Goal: Complete application form: Complete application form

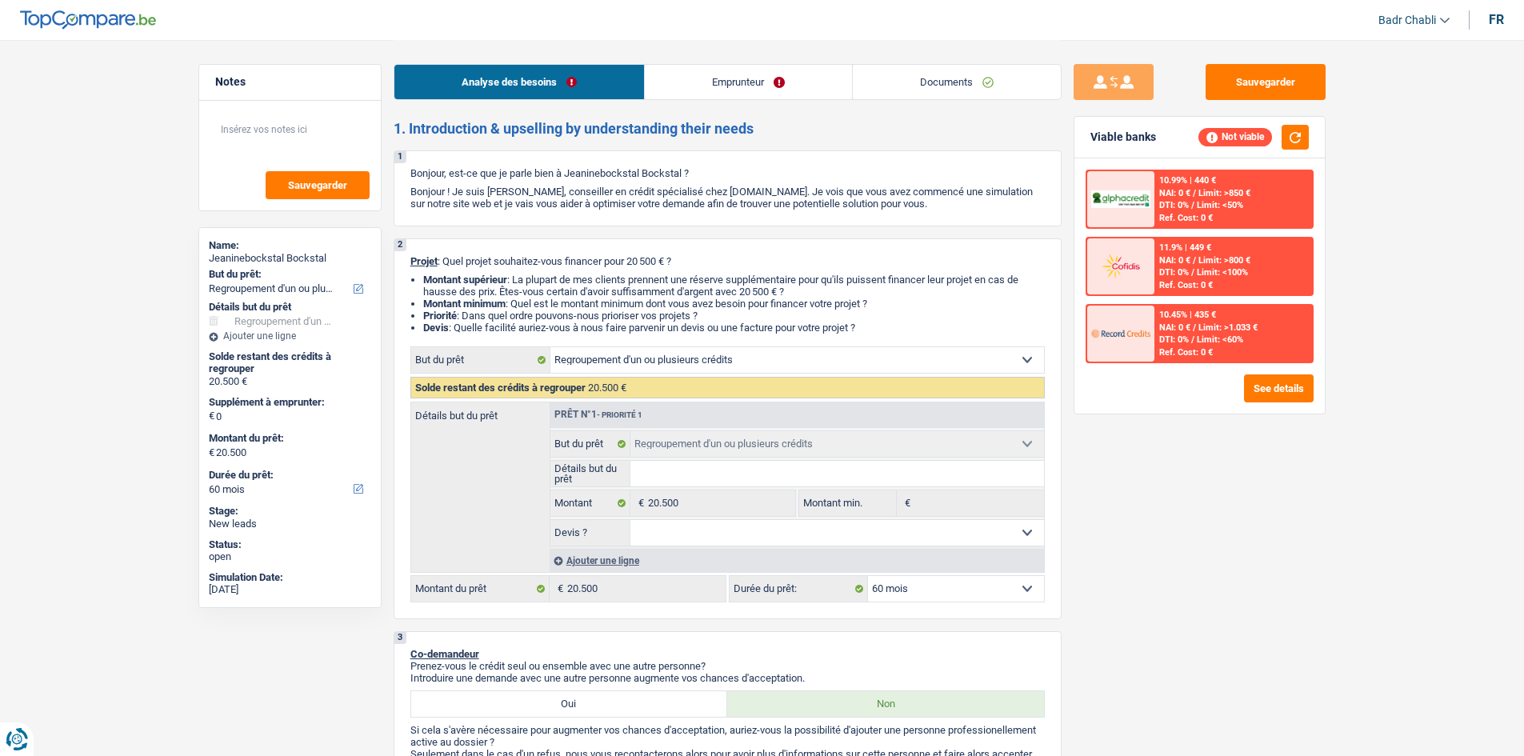
select select "refinancing"
select select "60"
select select "refinancing"
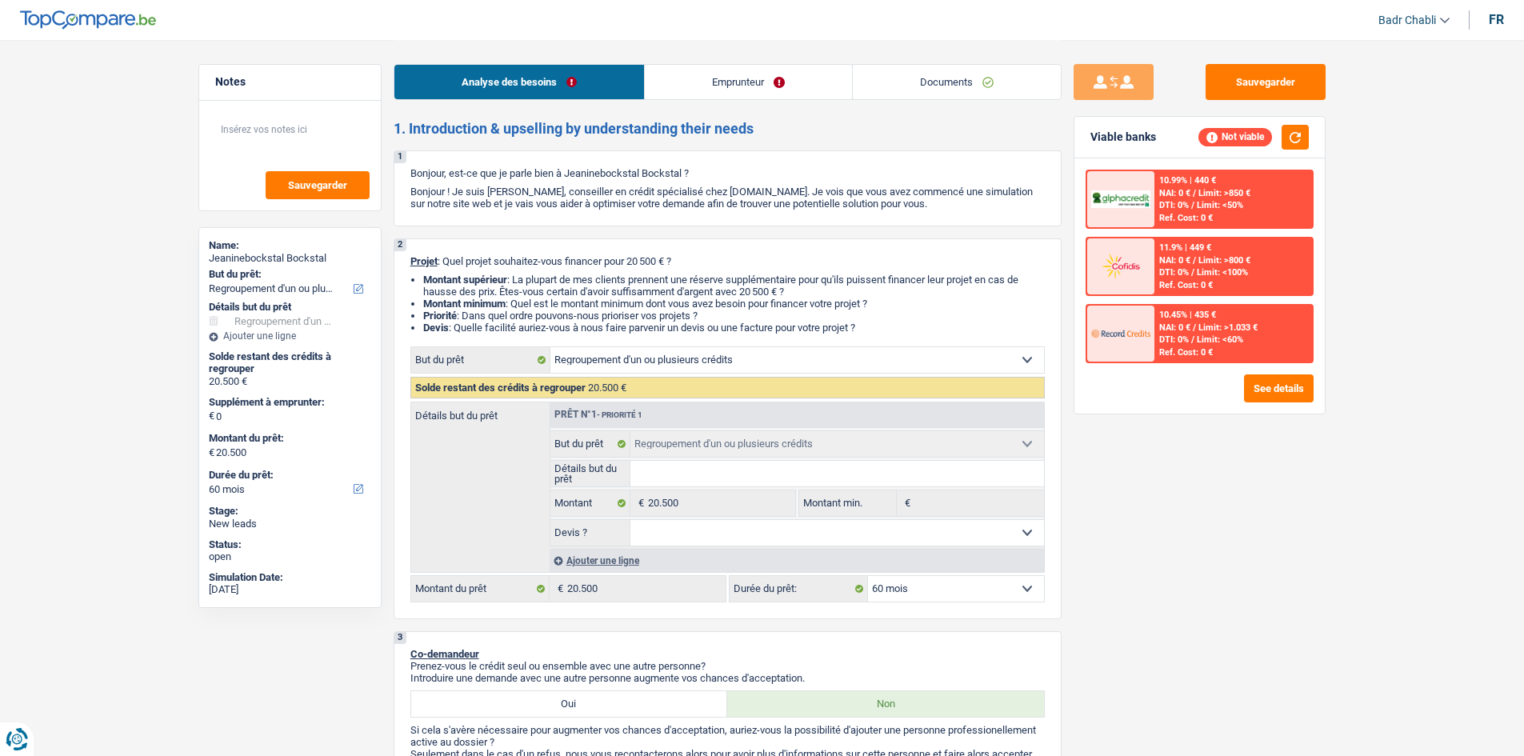
select select "60"
select select "refinancing"
select select "60"
click at [742, 74] on link "Emprunteur" at bounding box center [748, 82] width 207 height 34
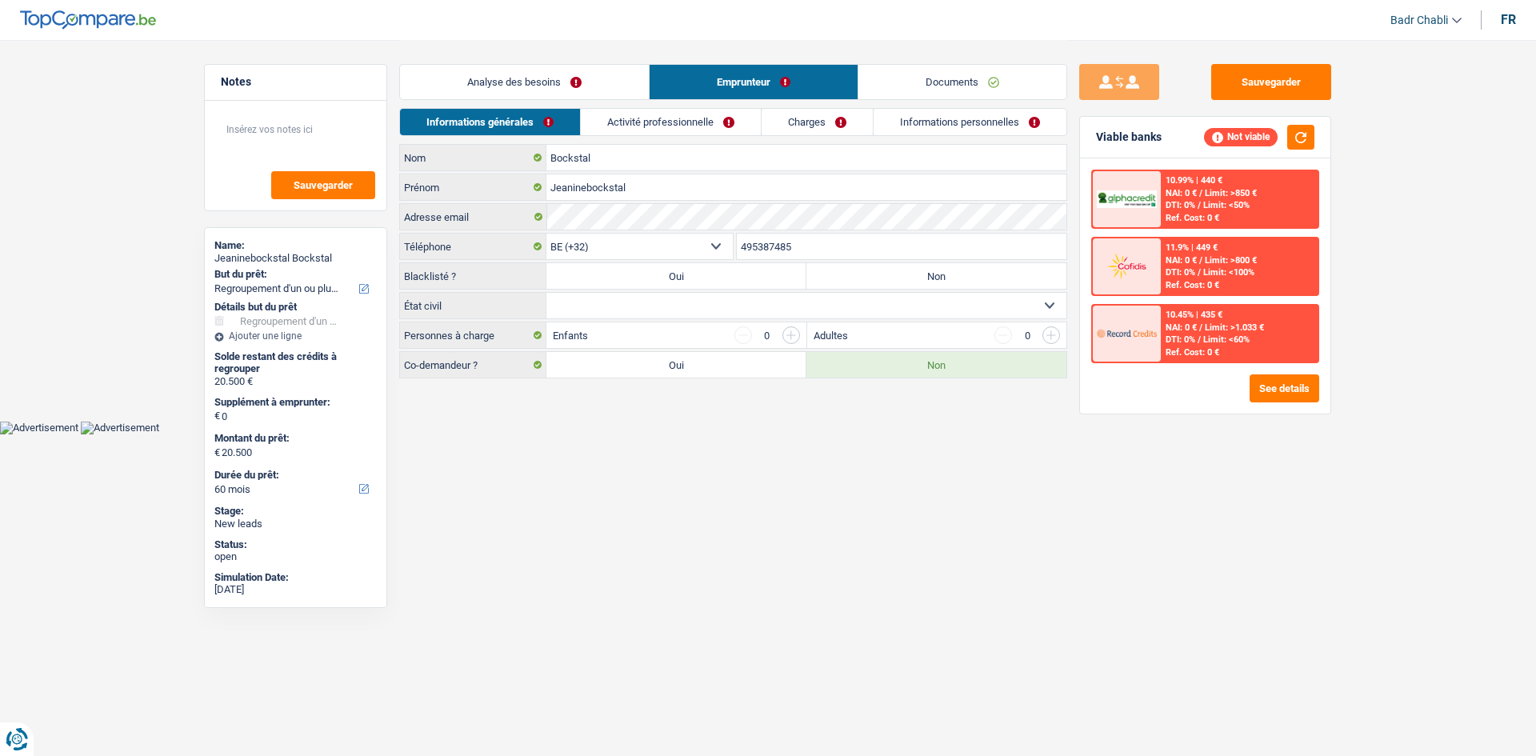
click at [678, 138] on div "Informations générales Activité professionnelle Charges Informations personnell…" at bounding box center [733, 126] width 668 height 36
click at [682, 121] on link "Activité professionnelle" at bounding box center [671, 122] width 180 height 26
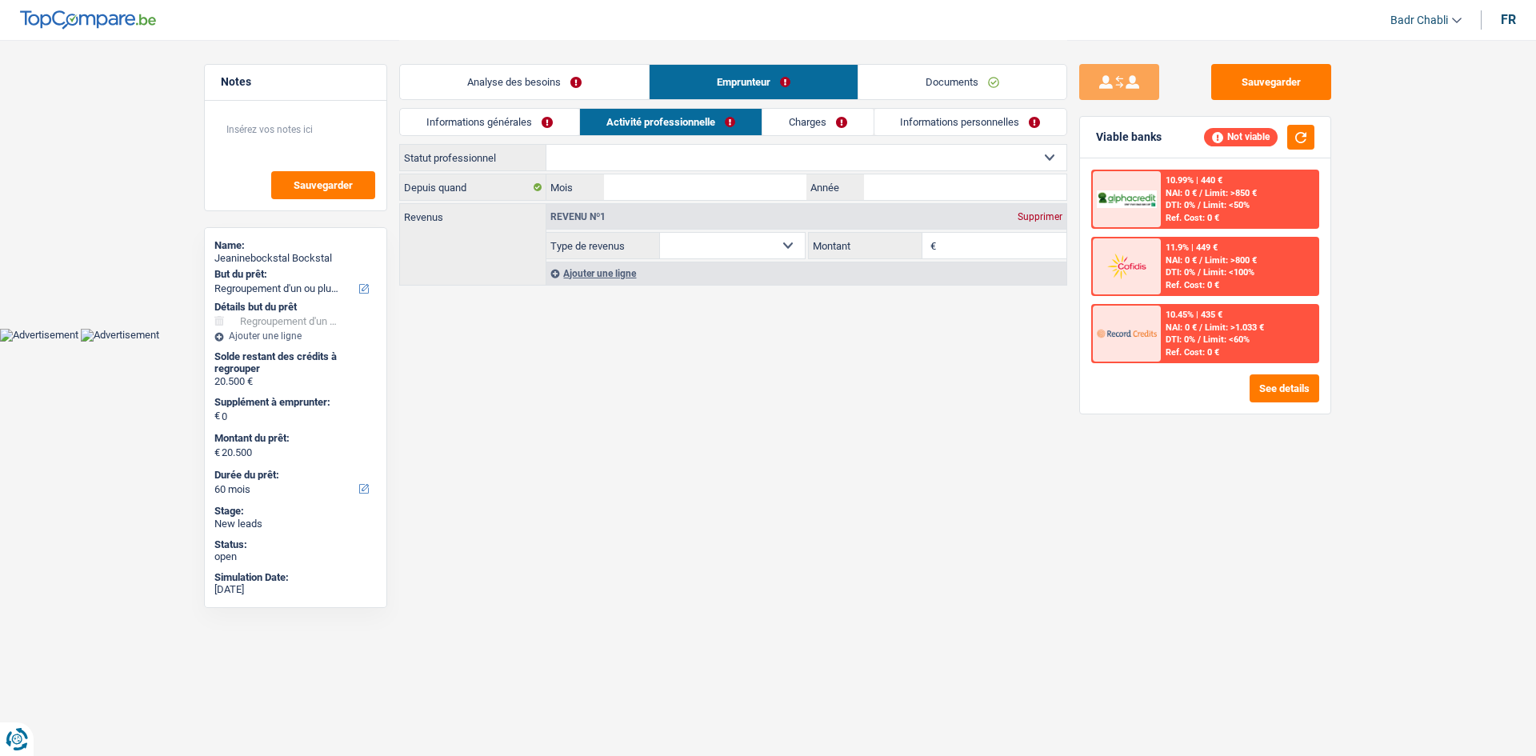
click at [813, 125] on link "Charges" at bounding box center [817, 122] width 111 height 26
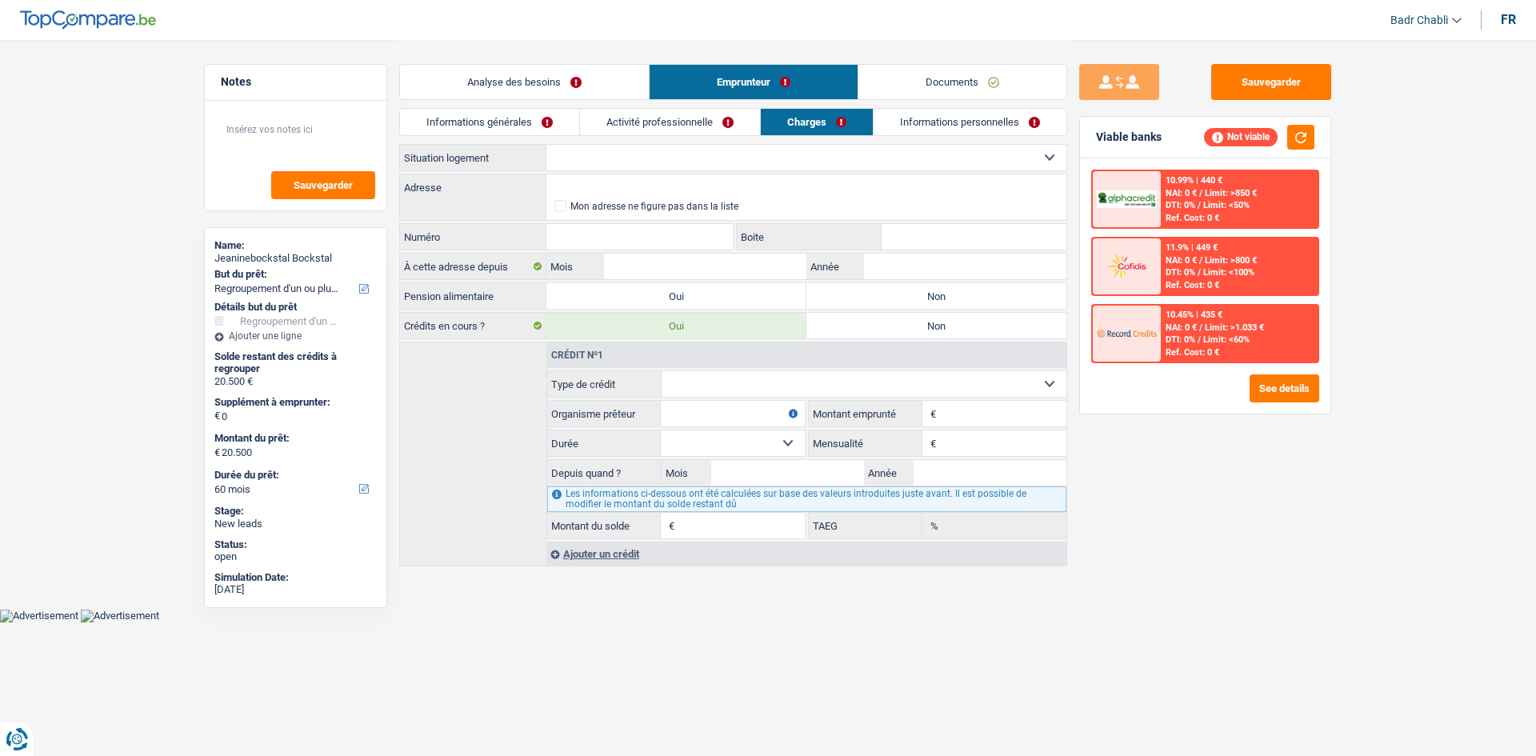
click at [506, 85] on link "Analyse des besoins" at bounding box center [524, 82] width 249 height 34
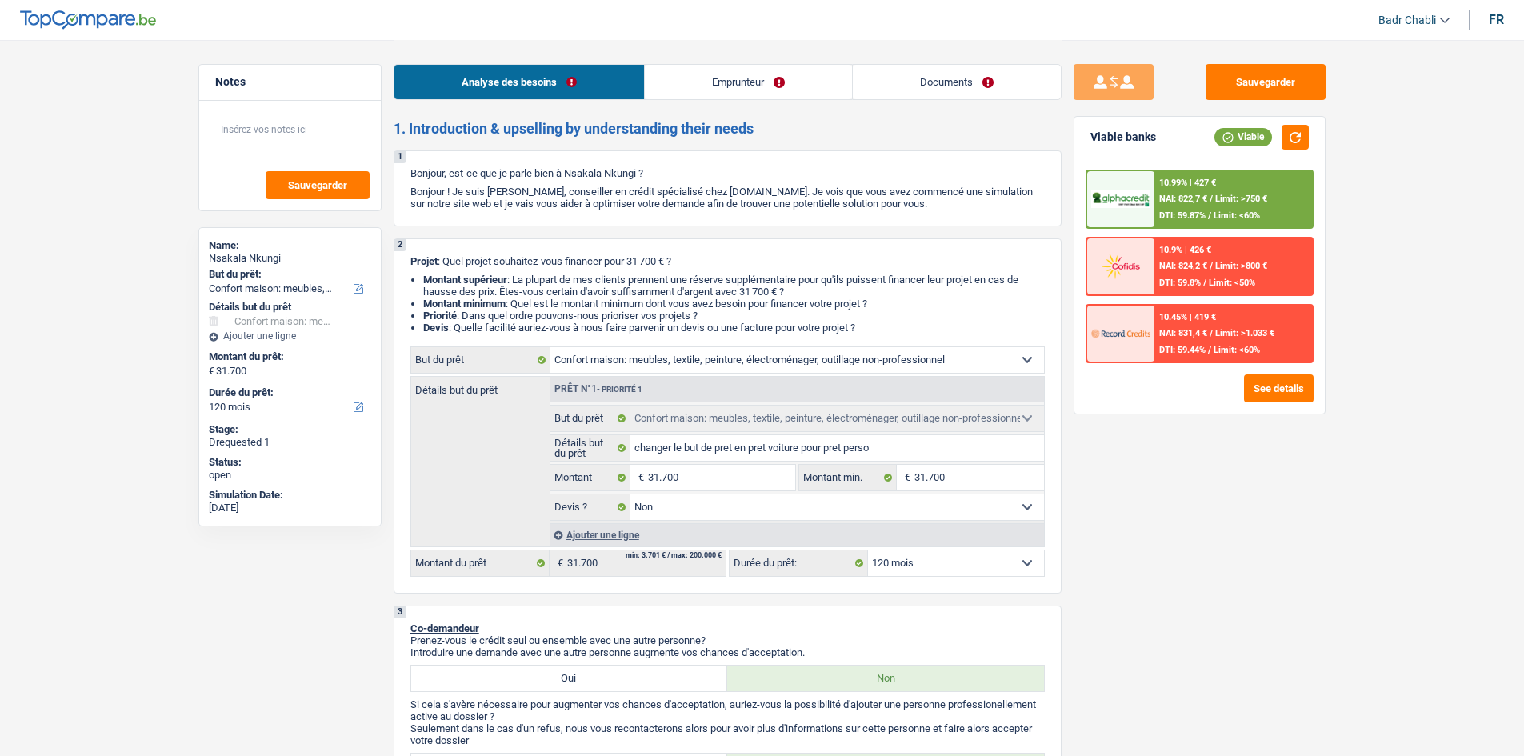
select select "household"
select select "120"
select select "household"
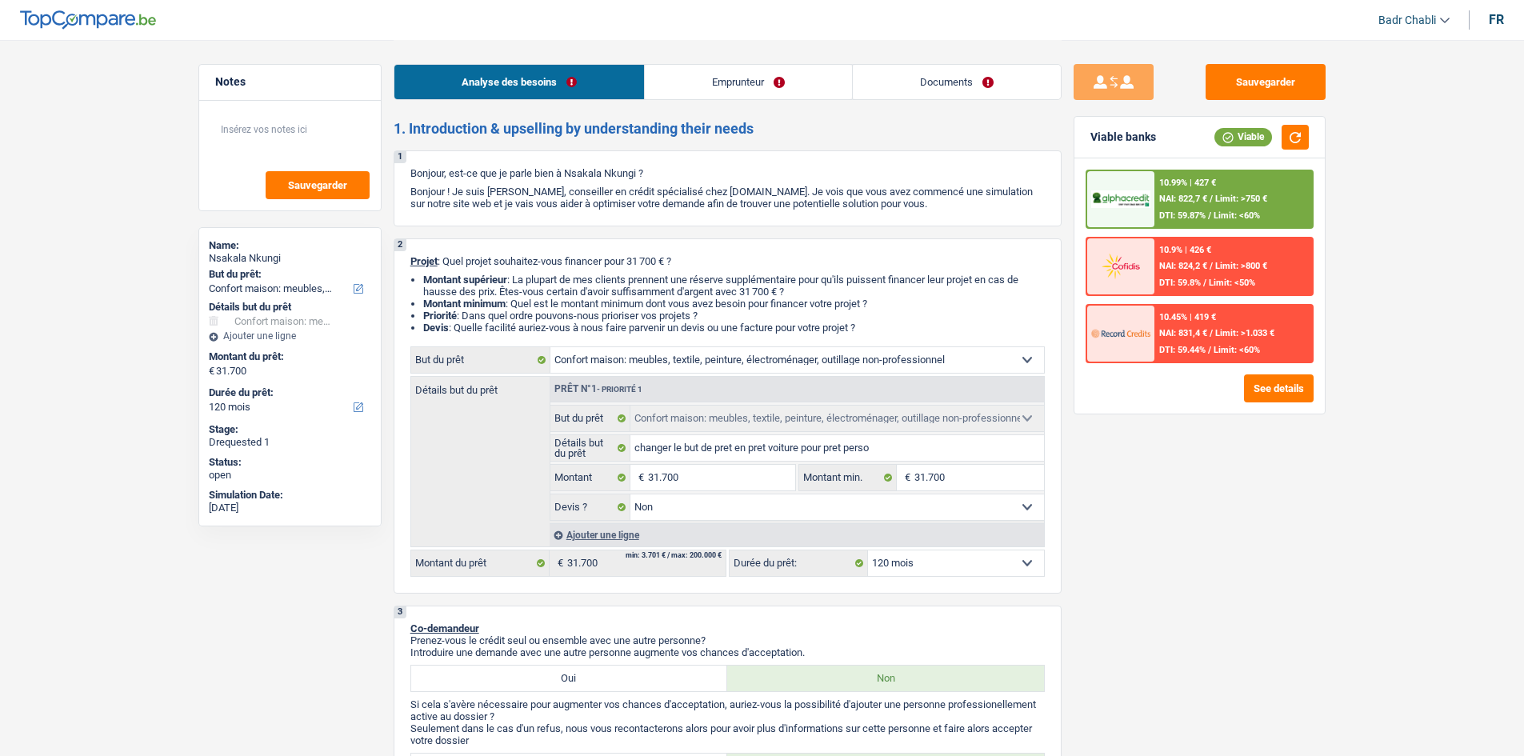
select select "false"
select select "120"
select select "mutuality"
select select "mutualityIndemnity"
select select "rents"
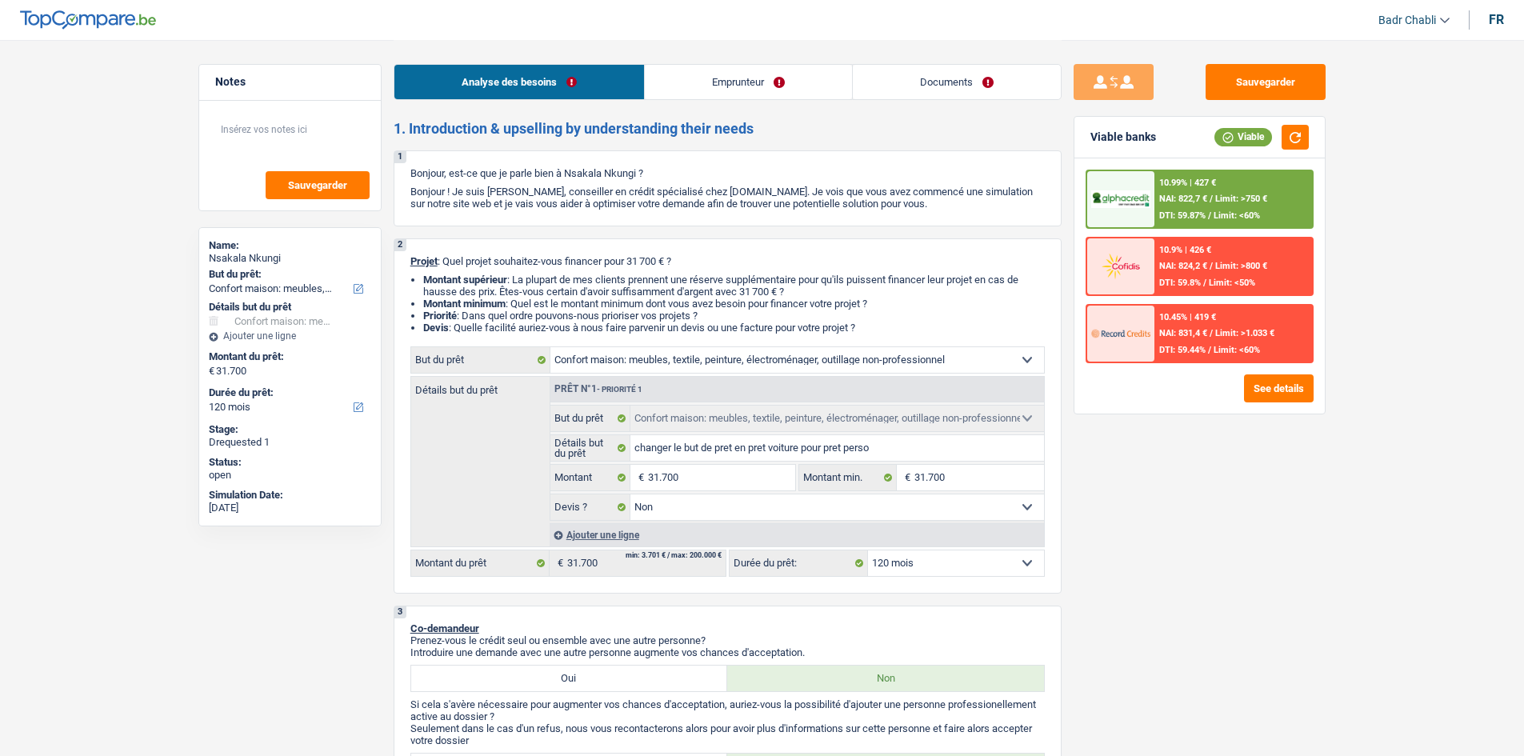
select select "household"
select select "false"
select select "120"
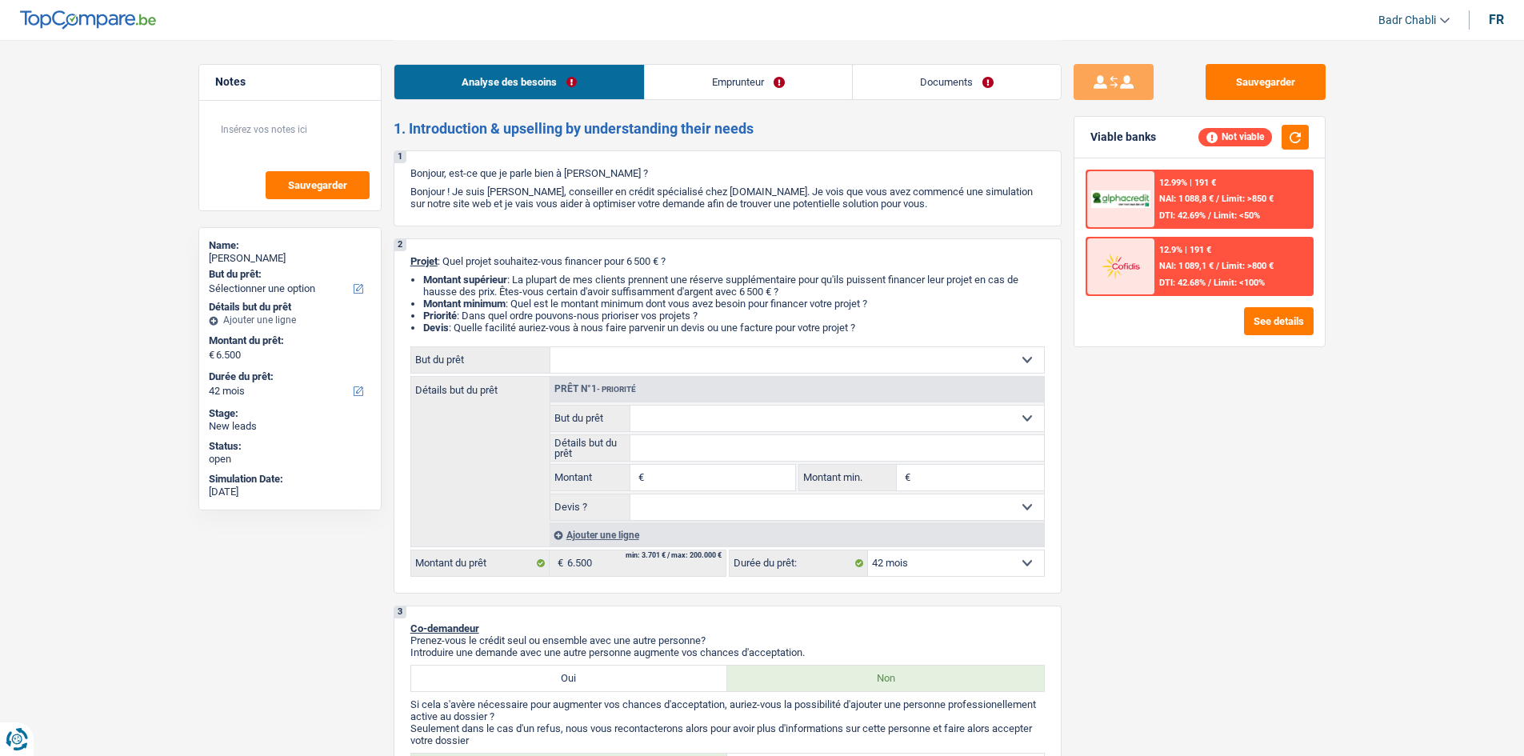
select select "42"
select select "unemployed"
select select "unemployment"
select select "rents"
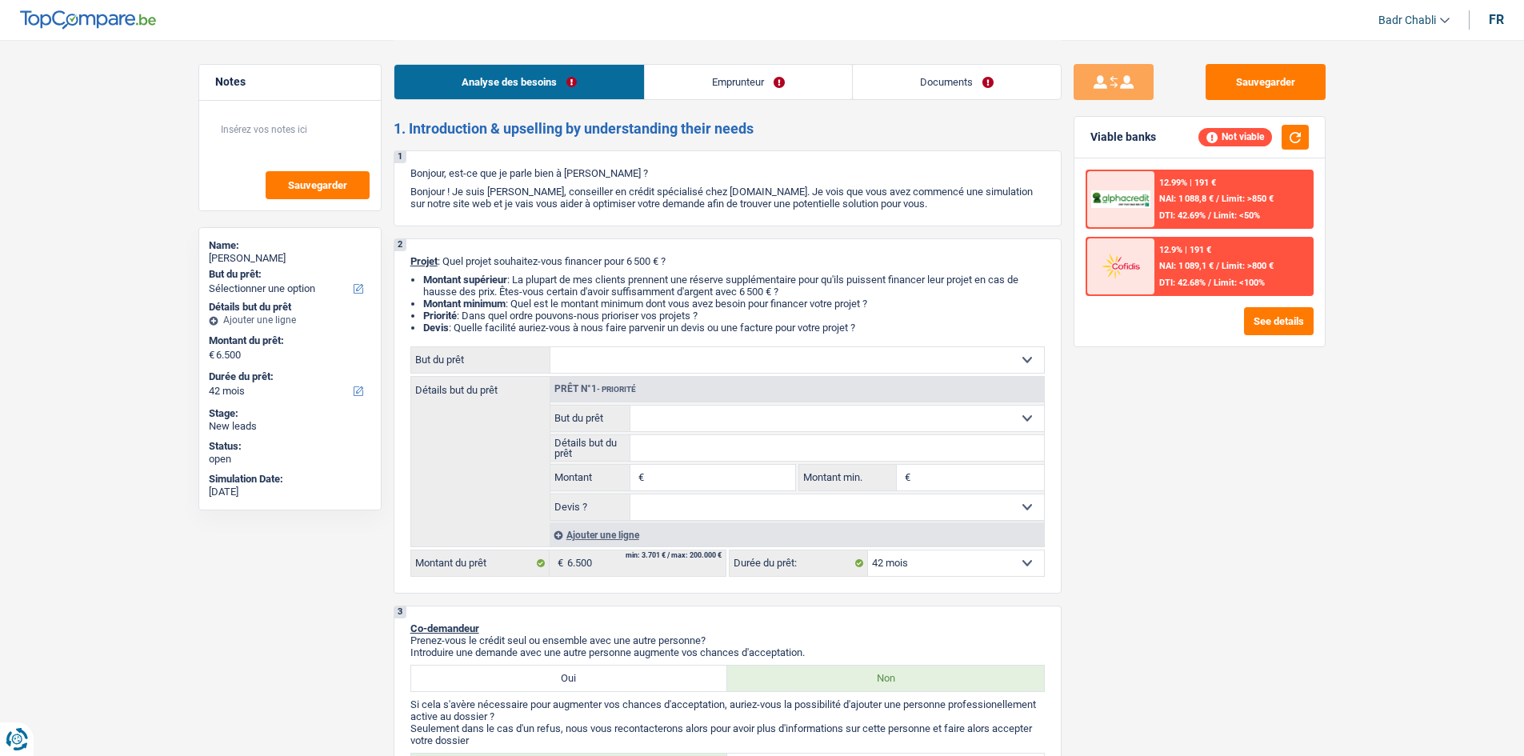
select select "42"
click at [758, 80] on link "Emprunteur" at bounding box center [748, 82] width 207 height 34
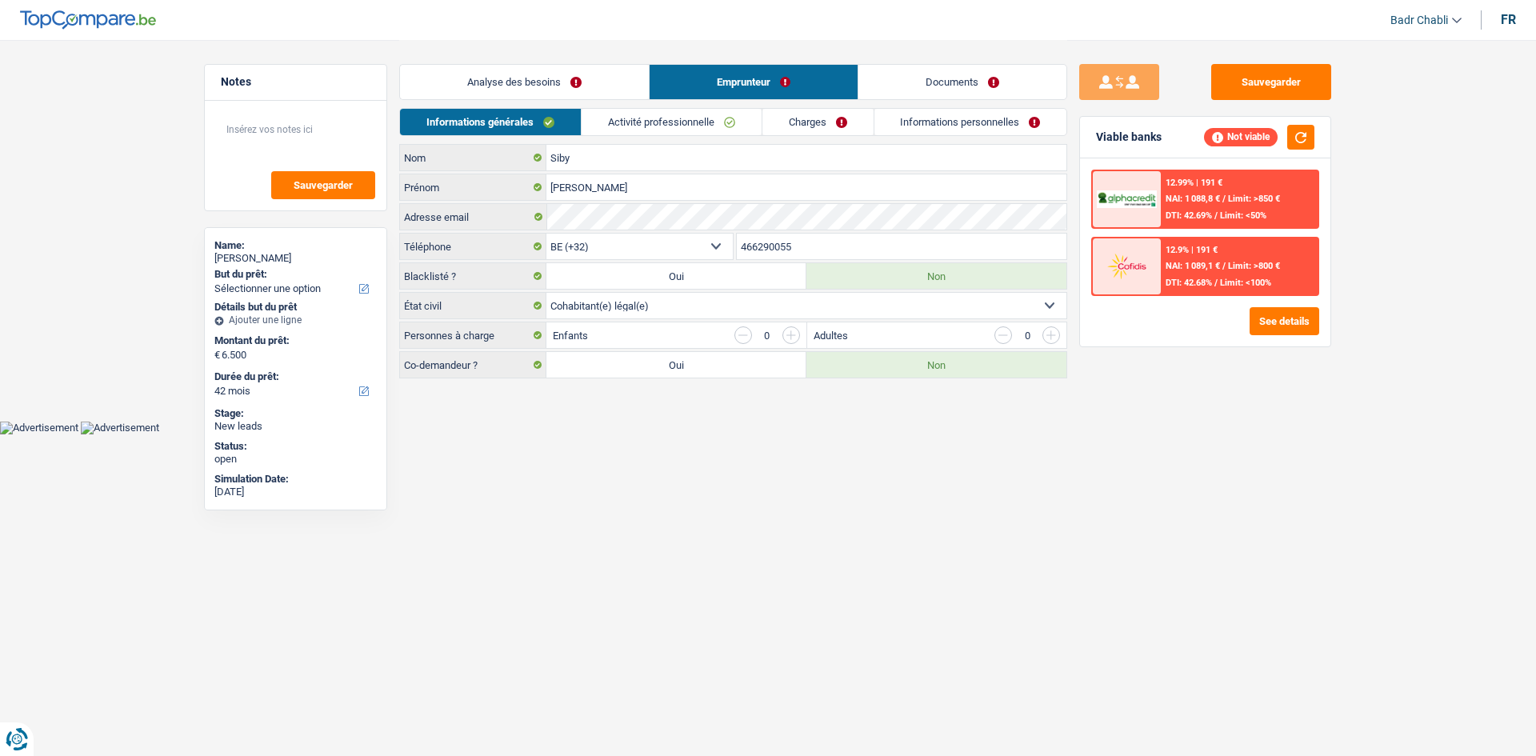
click at [715, 114] on link "Activité professionnelle" at bounding box center [672, 122] width 180 height 26
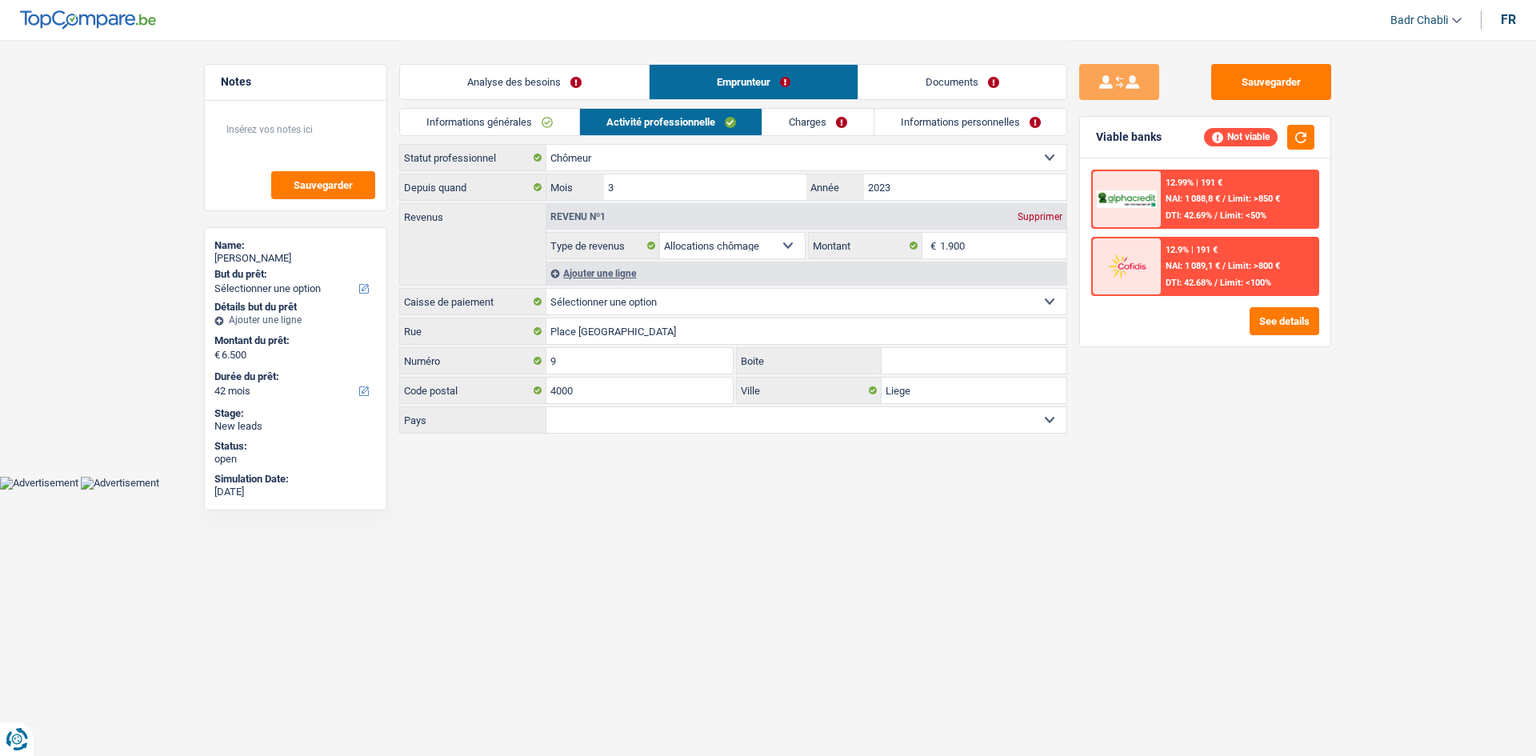
click at [834, 118] on link "Charges" at bounding box center [817, 122] width 111 height 26
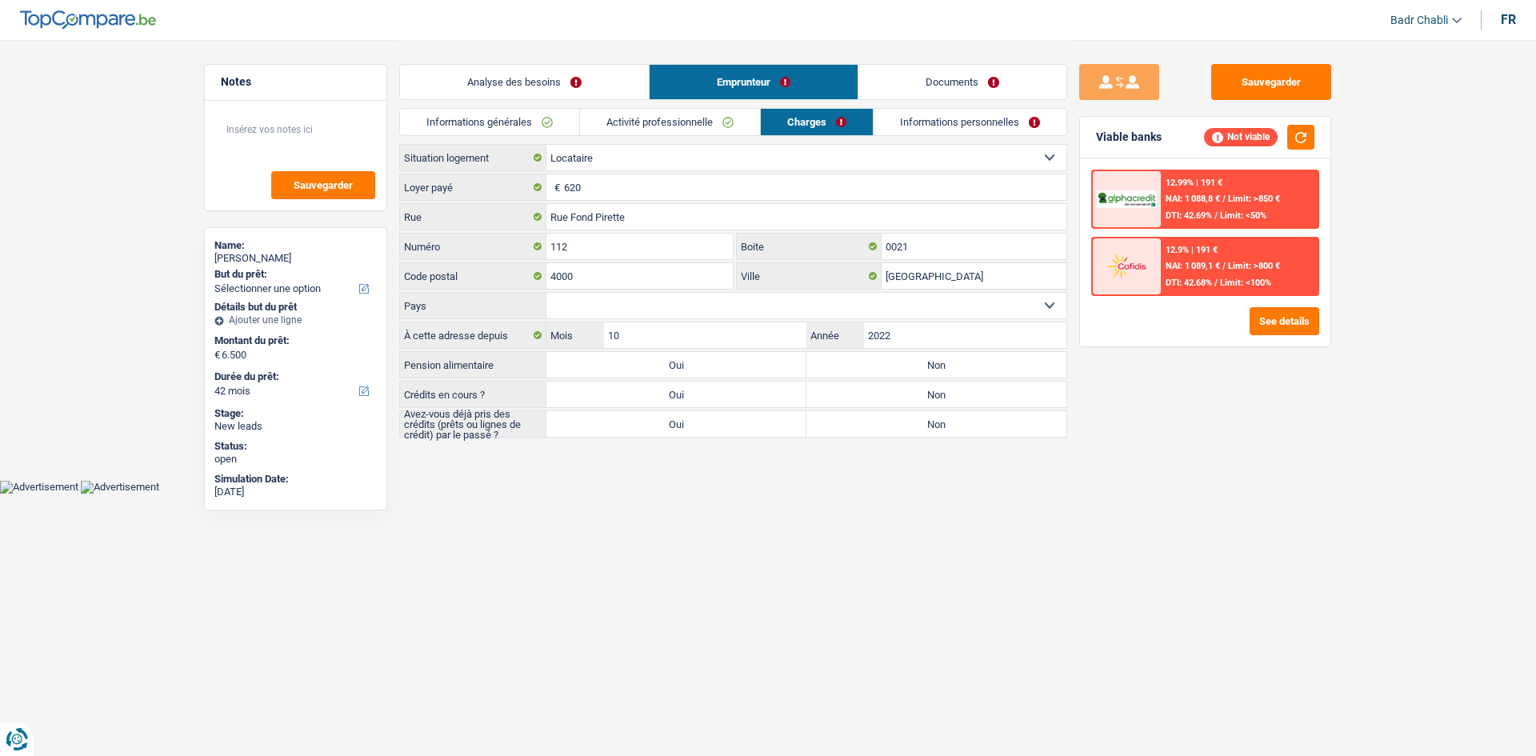
click at [690, 126] on link "Activité professionnelle" at bounding box center [670, 122] width 180 height 26
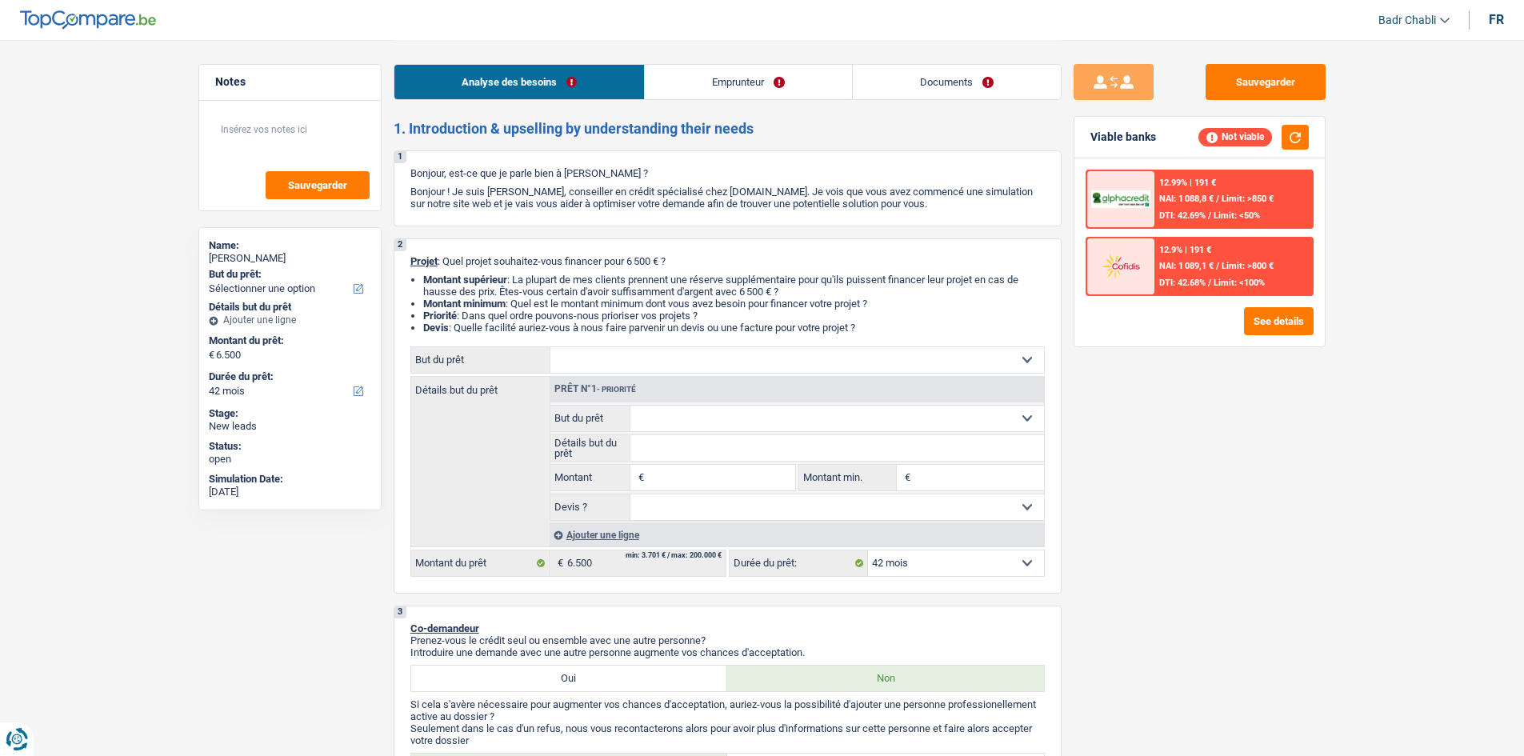
select select "42"
select select "unemployed"
select select "unemployment"
select select "rents"
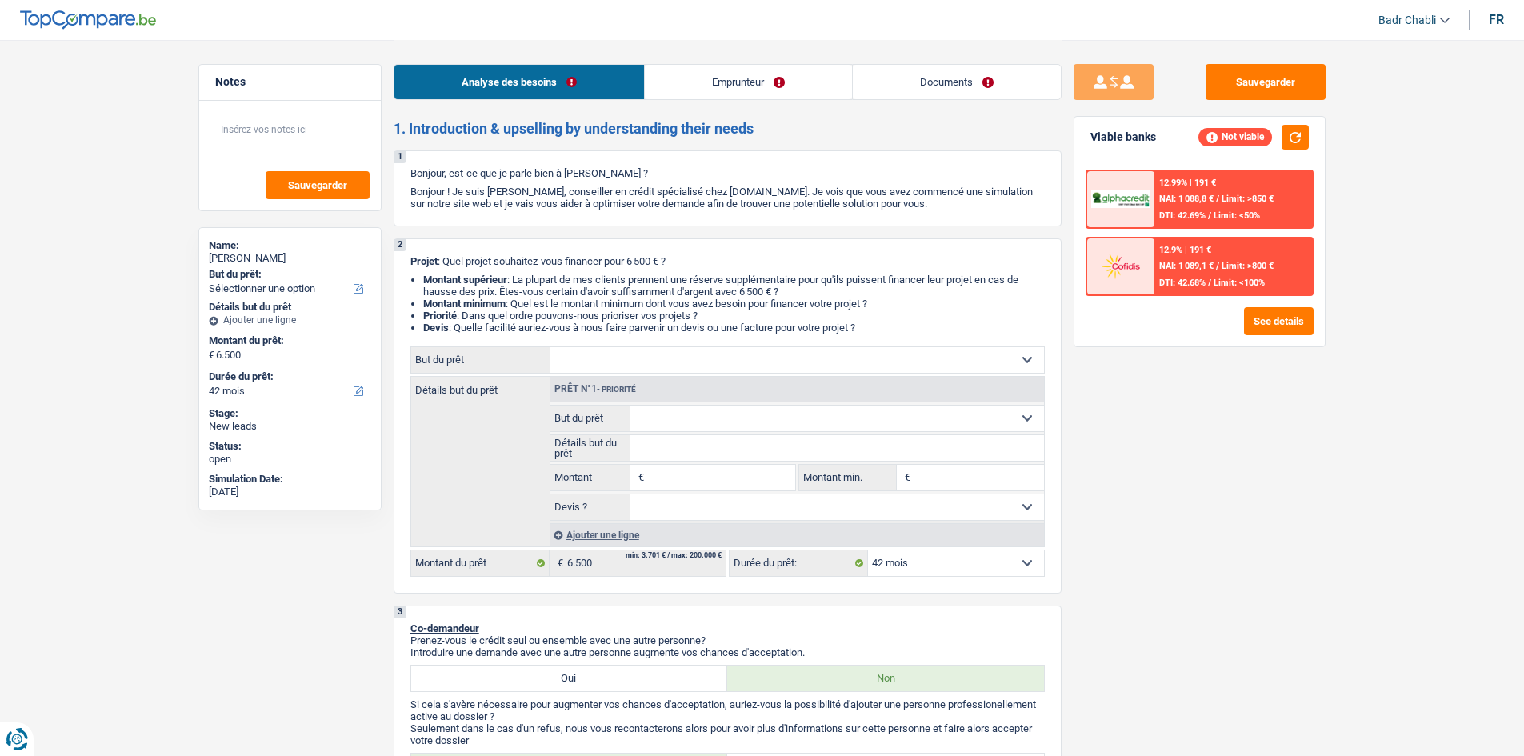
select select "42"
select select "unemployed"
select select "unemployment"
click at [764, 82] on link "Emprunteur" at bounding box center [748, 82] width 207 height 34
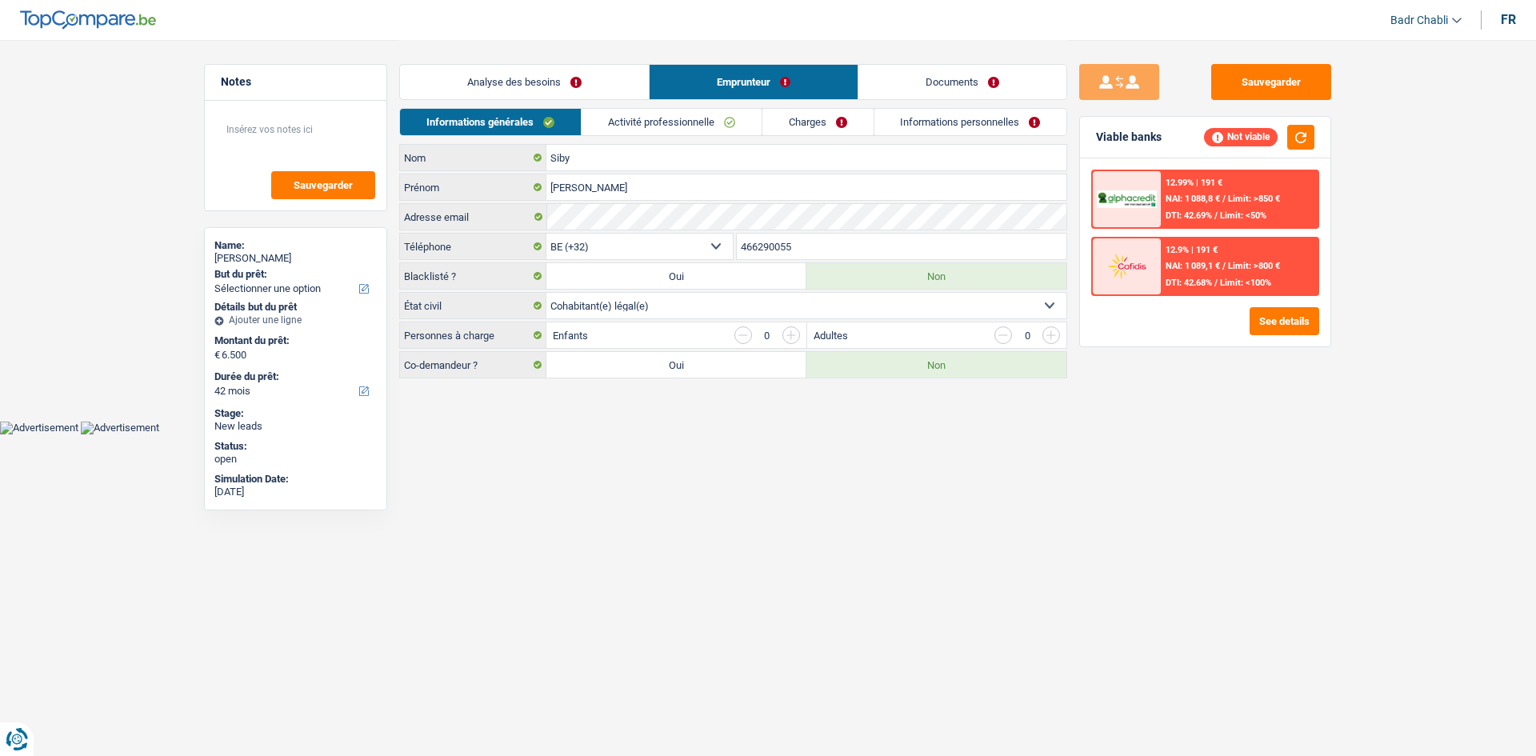
click at [702, 130] on link "Activité professionnelle" at bounding box center [672, 122] width 180 height 26
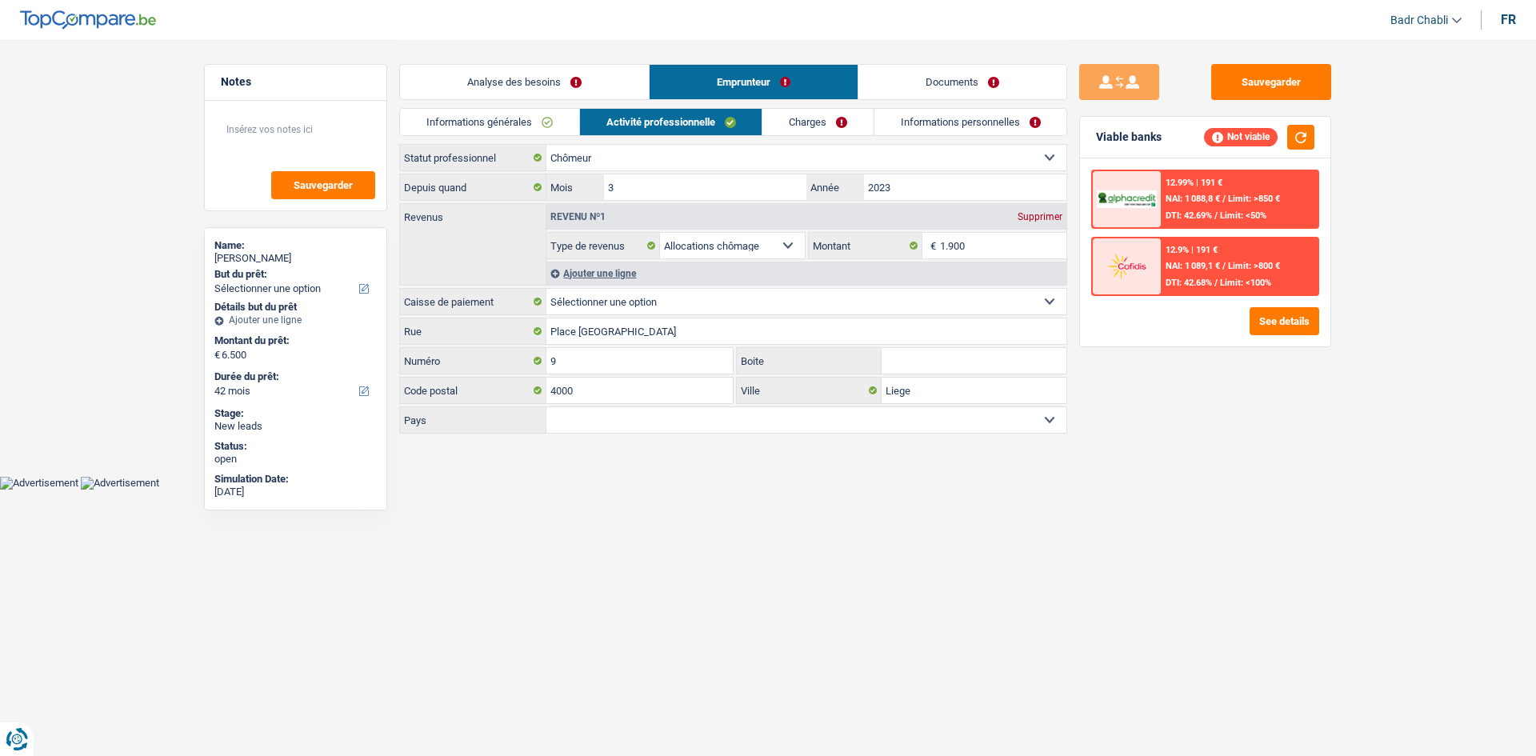
click at [687, 158] on select "Ouvrier Employé privé Employé public Invalide Indépendant Pensionné Chômeur Mut…" at bounding box center [806, 158] width 520 height 26
select select "worker"
click at [546, 145] on select "Ouvrier Employé privé Employé public Invalide Indépendant Pensionné Chômeur Mut…" at bounding box center [806, 158] width 520 height 26
select select "unemployment"
select select "netSalary"
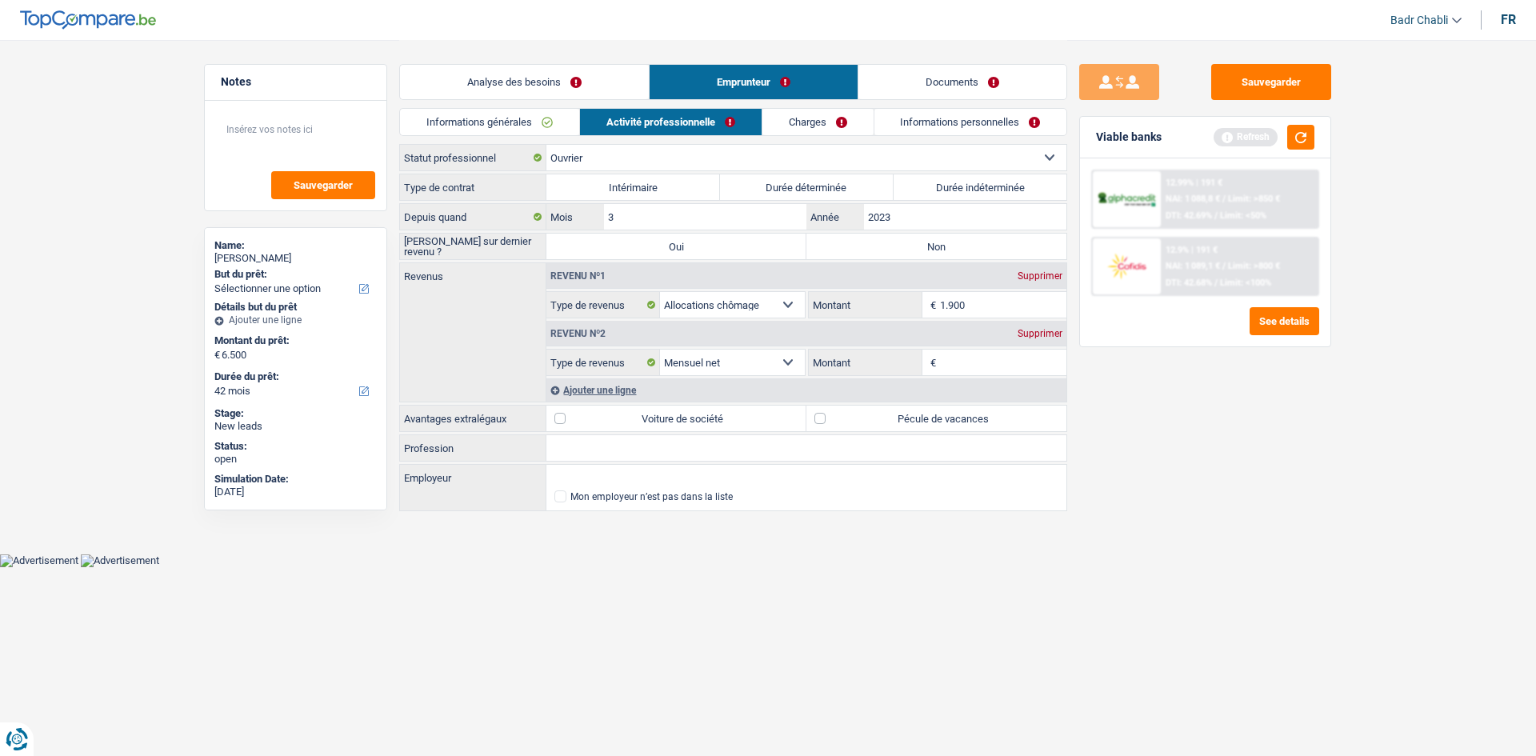
click at [984, 196] on label "Durée indéterminée" at bounding box center [981, 187] width 174 height 26
click at [984, 196] on input "Durée indéterminée" at bounding box center [981, 187] width 174 height 26
radio input "true"
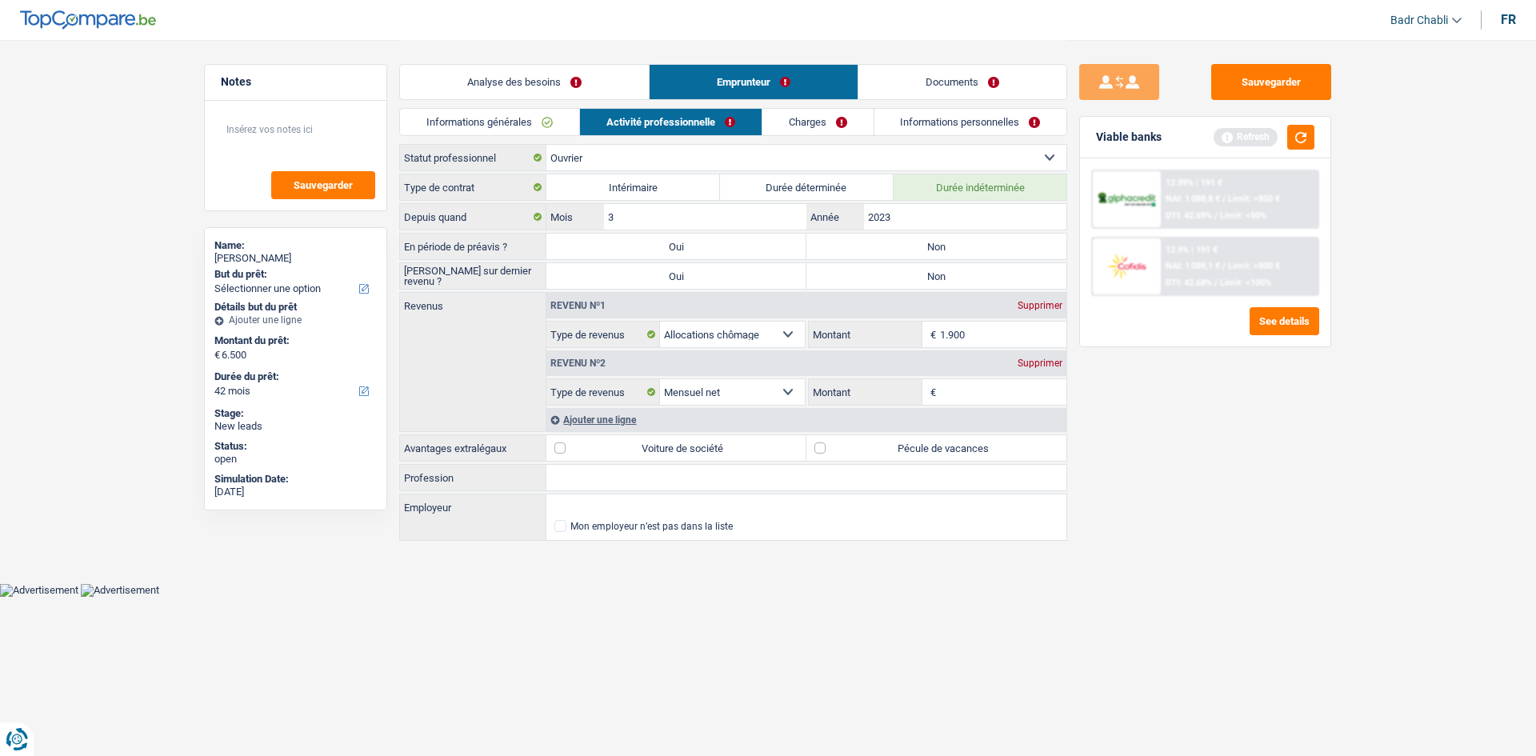
click at [922, 253] on label "Non" at bounding box center [936, 247] width 260 height 26
click at [922, 253] on input "Non" at bounding box center [936, 247] width 260 height 26
radio input "true"
click at [928, 276] on label "Non" at bounding box center [936, 276] width 260 height 26
click at [928, 276] on input "Non" at bounding box center [936, 276] width 260 height 26
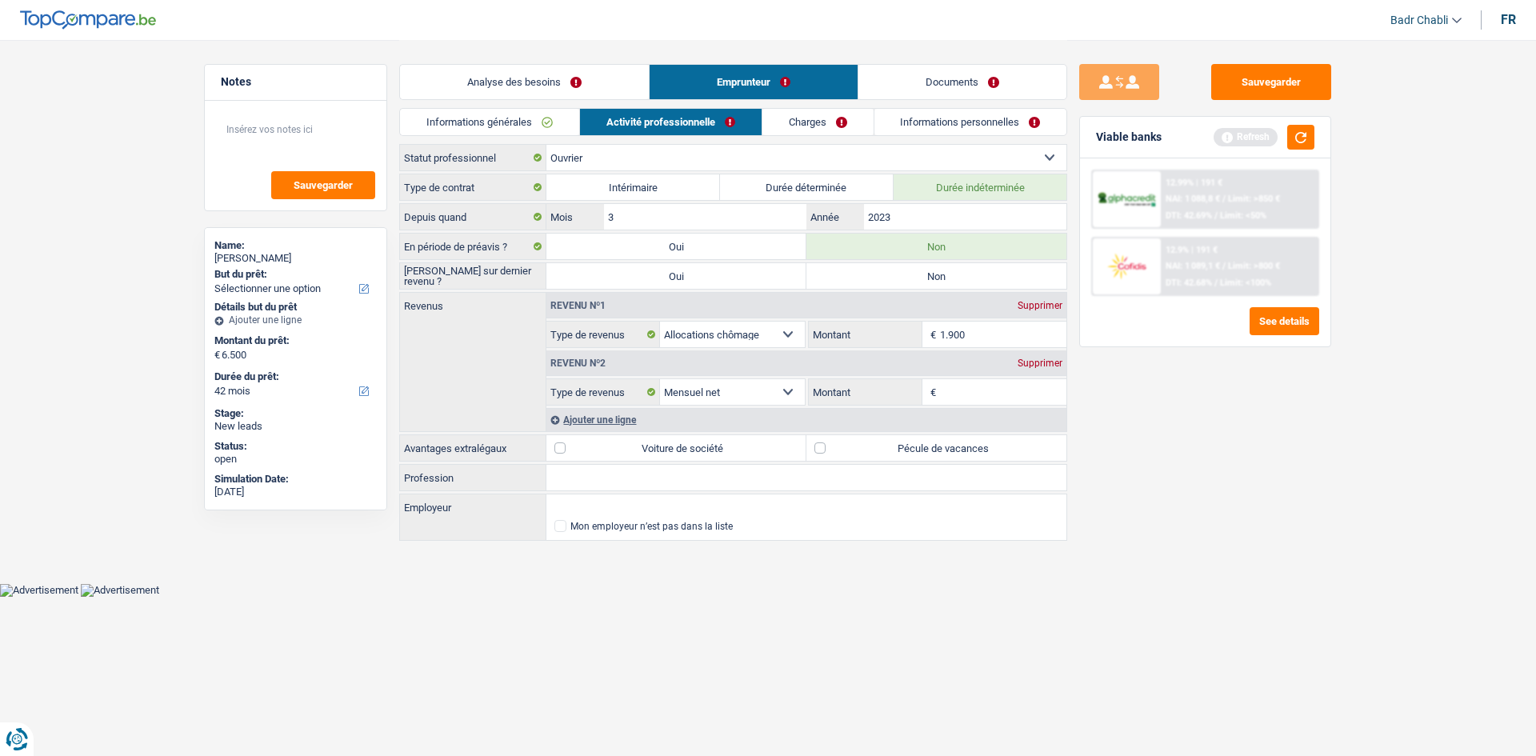
radio input "true"
click at [602, 477] on input "Profession" at bounding box center [806, 478] width 520 height 26
type input "="
type input "Ouvrier"
type input "Croix Rouge"
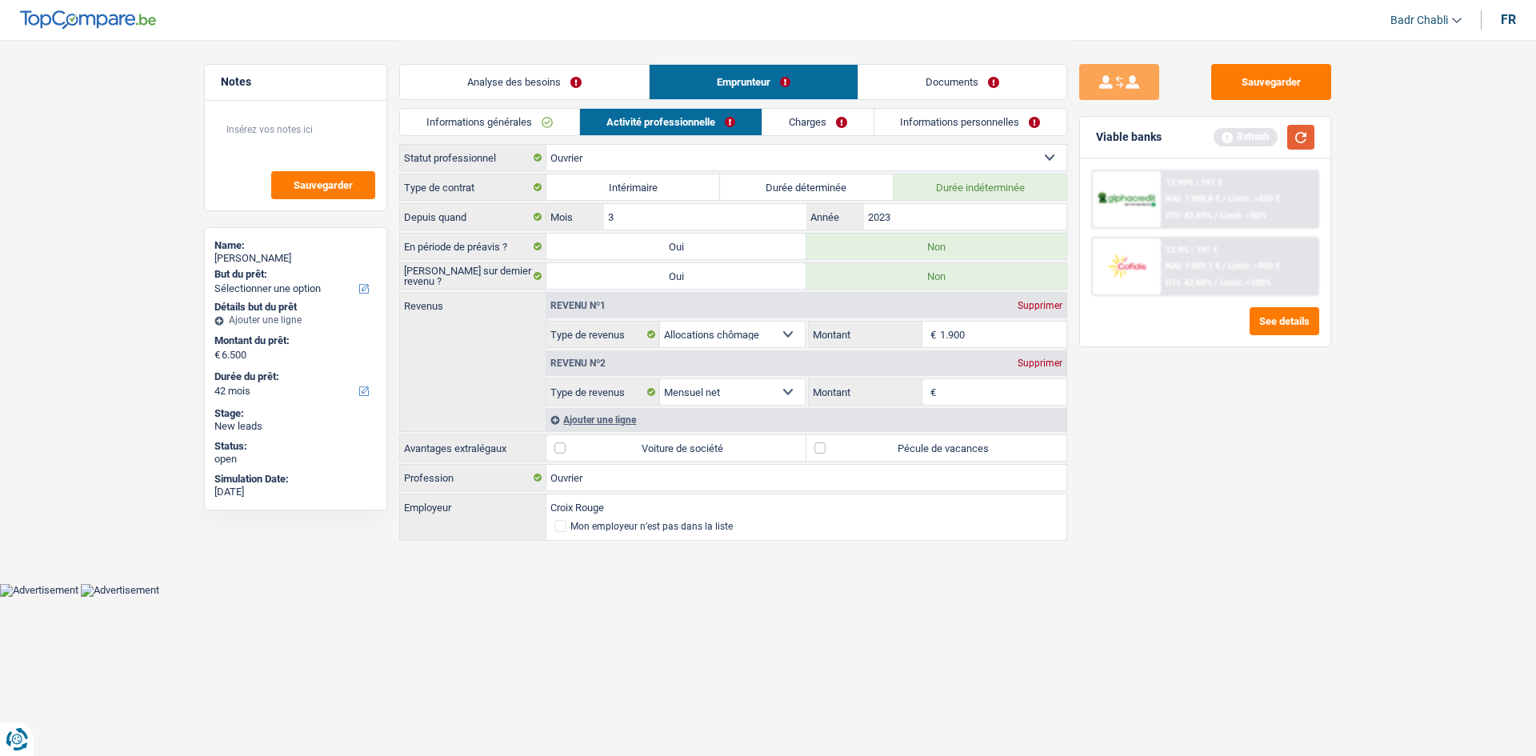
click at [1310, 139] on button "button" at bounding box center [1300, 137] width 27 height 25
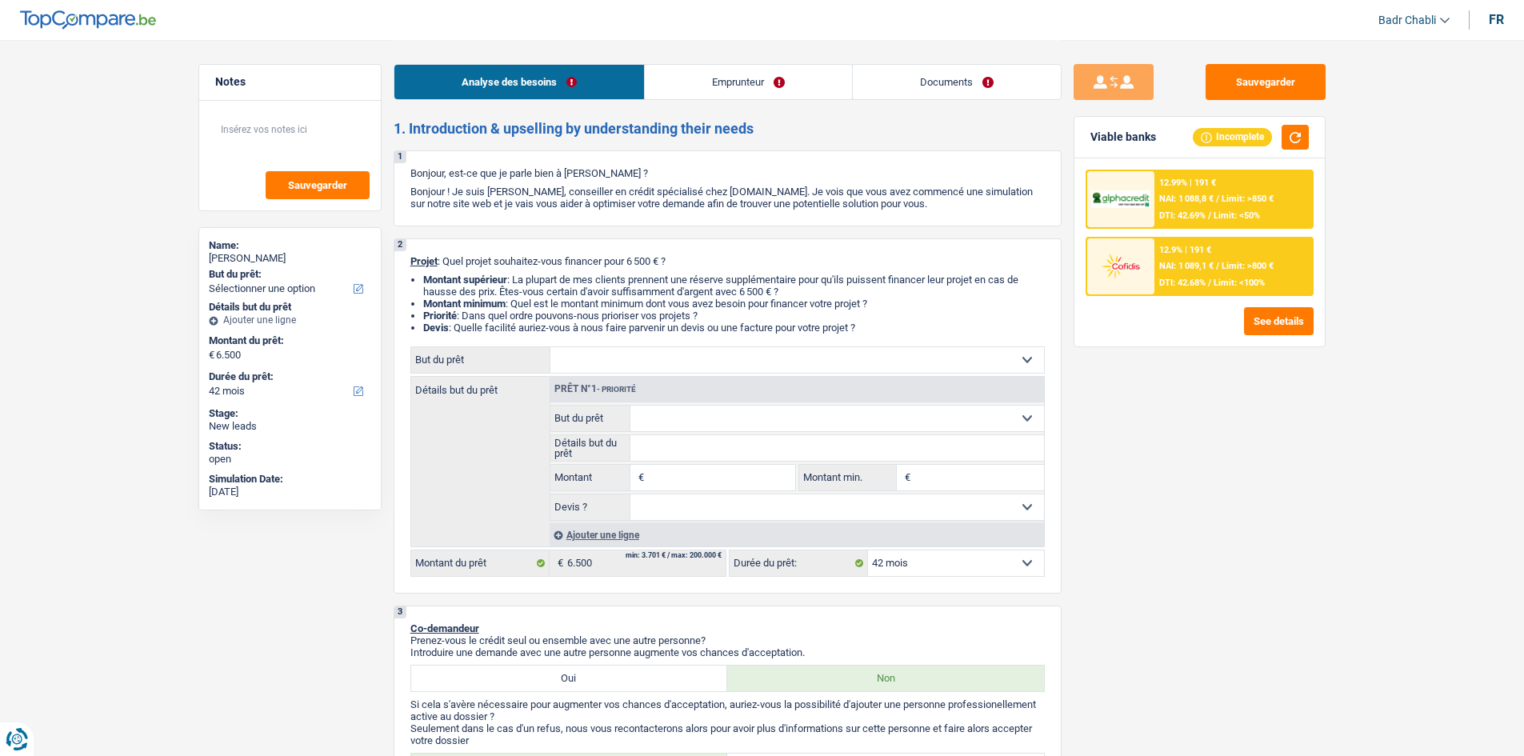
select select "42"
select select "32"
select select "cohabitation"
select select "worker"
select select "unemployment"
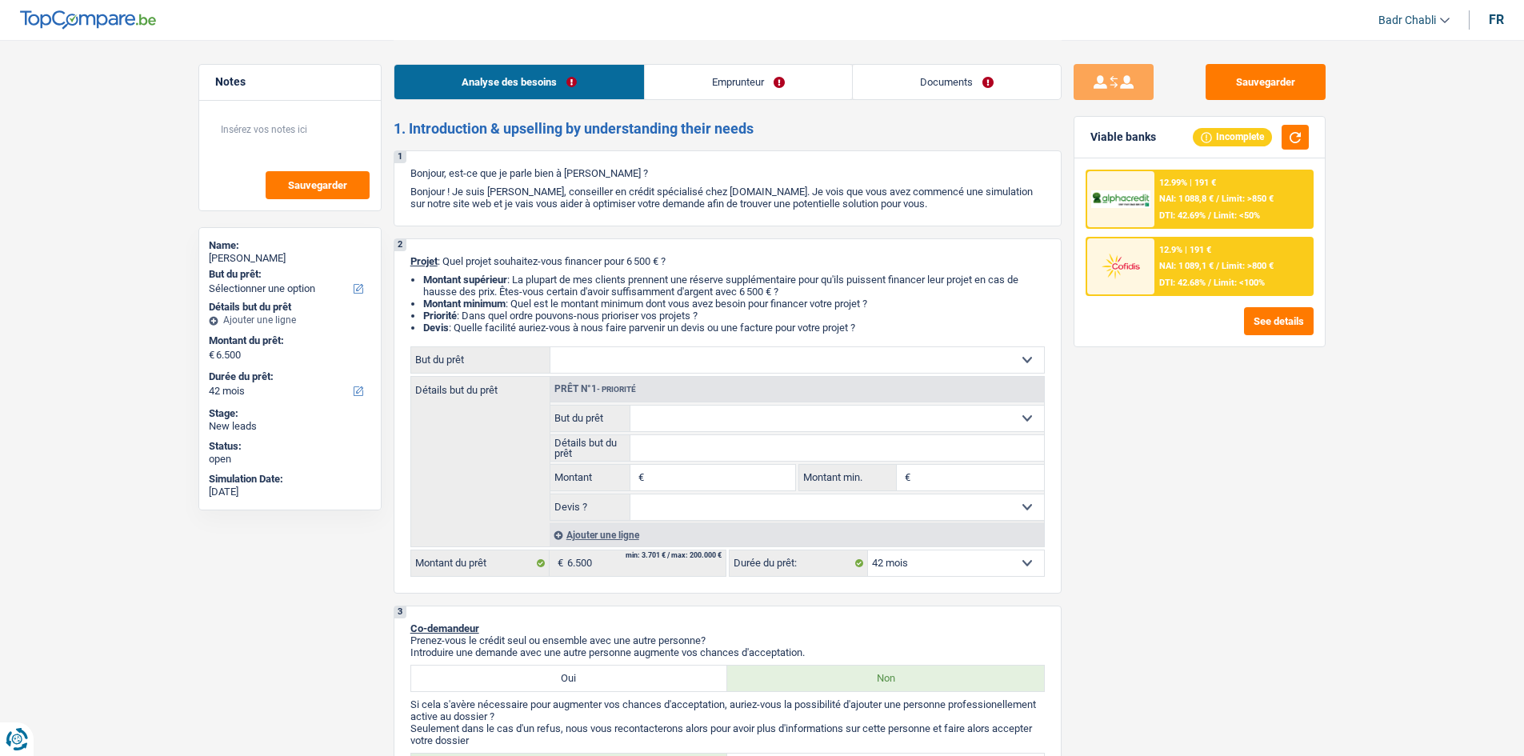
select select "netSalary"
click at [706, 86] on link "Emprunteur" at bounding box center [748, 82] width 207 height 34
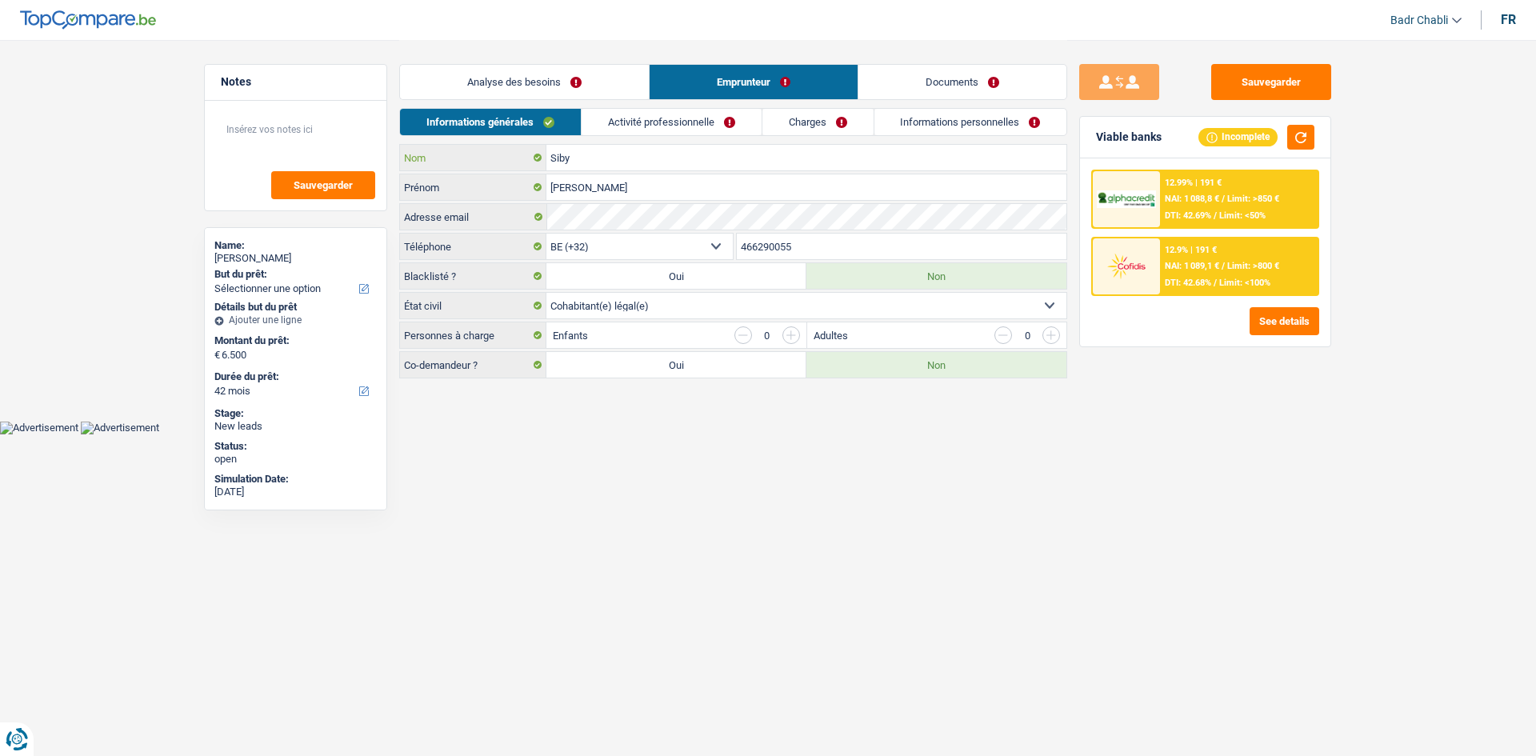
click at [676, 147] on input "Siby" at bounding box center [806, 158] width 520 height 26
click at [688, 111] on link "Activité professionnelle" at bounding box center [672, 122] width 180 height 26
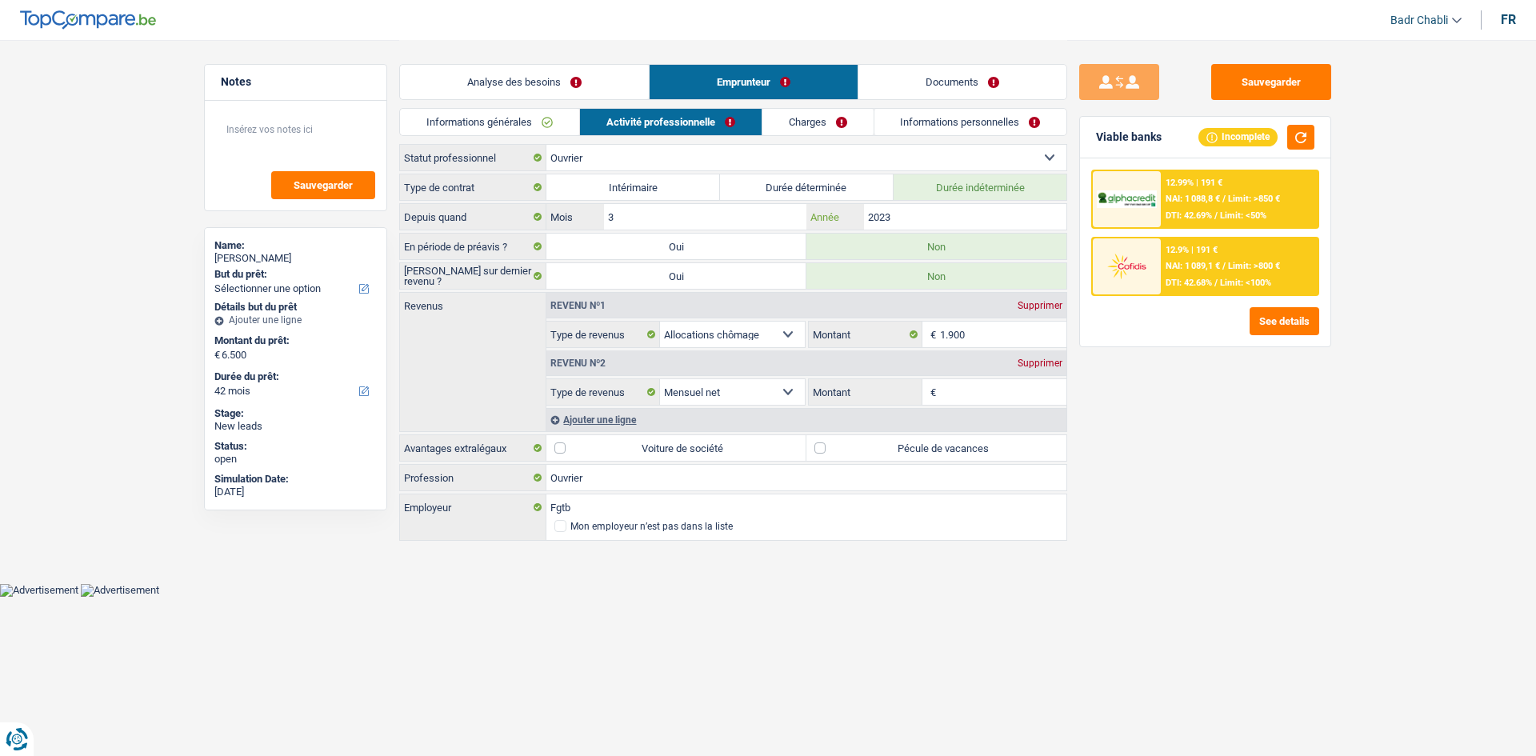
click at [893, 214] on input "2023" at bounding box center [965, 217] width 202 height 26
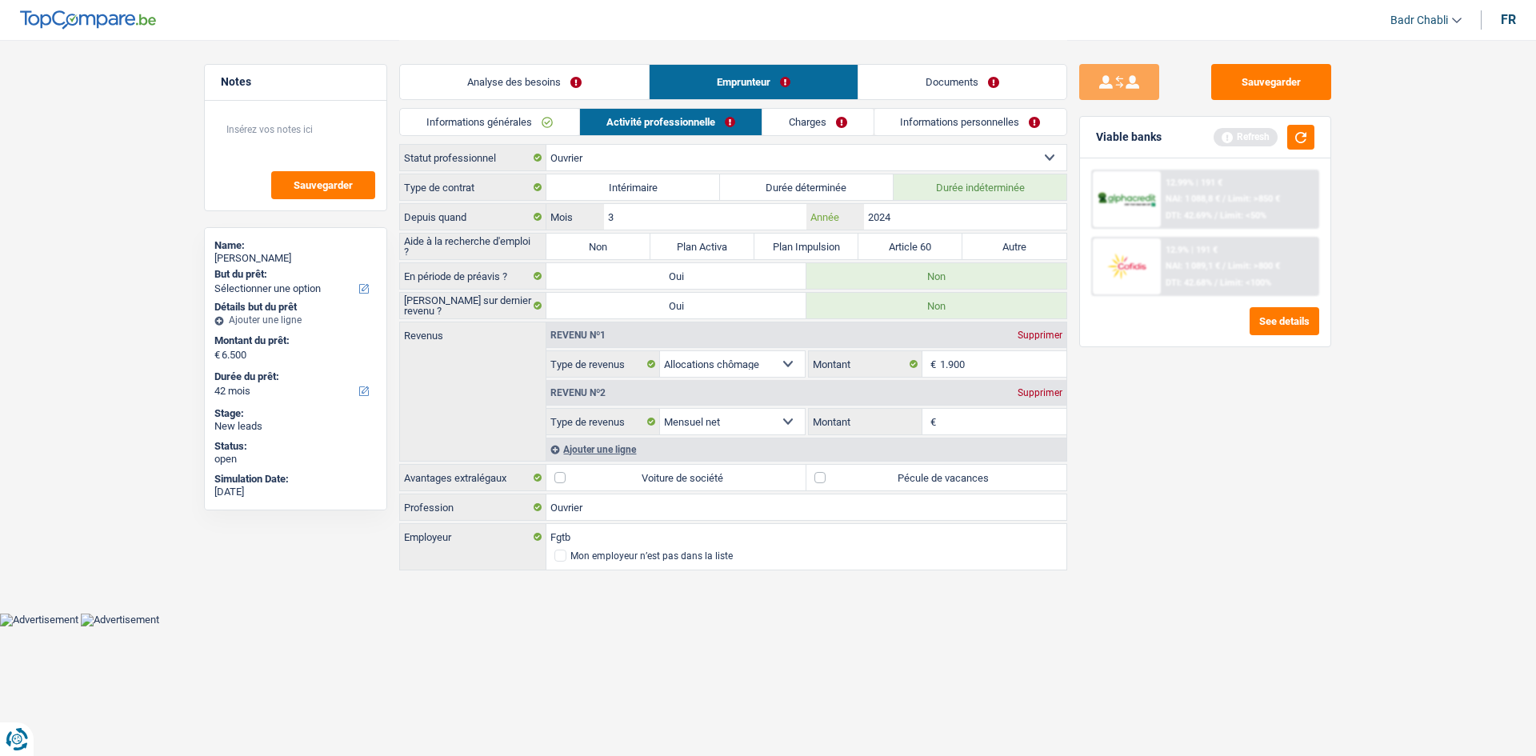
type input "2024"
click at [630, 253] on label "Non" at bounding box center [598, 247] width 104 height 26
click at [630, 253] on input "Non" at bounding box center [598, 247] width 104 height 26
radio input "true"
click at [778, 192] on label "Durée déterminée" at bounding box center [807, 187] width 174 height 26
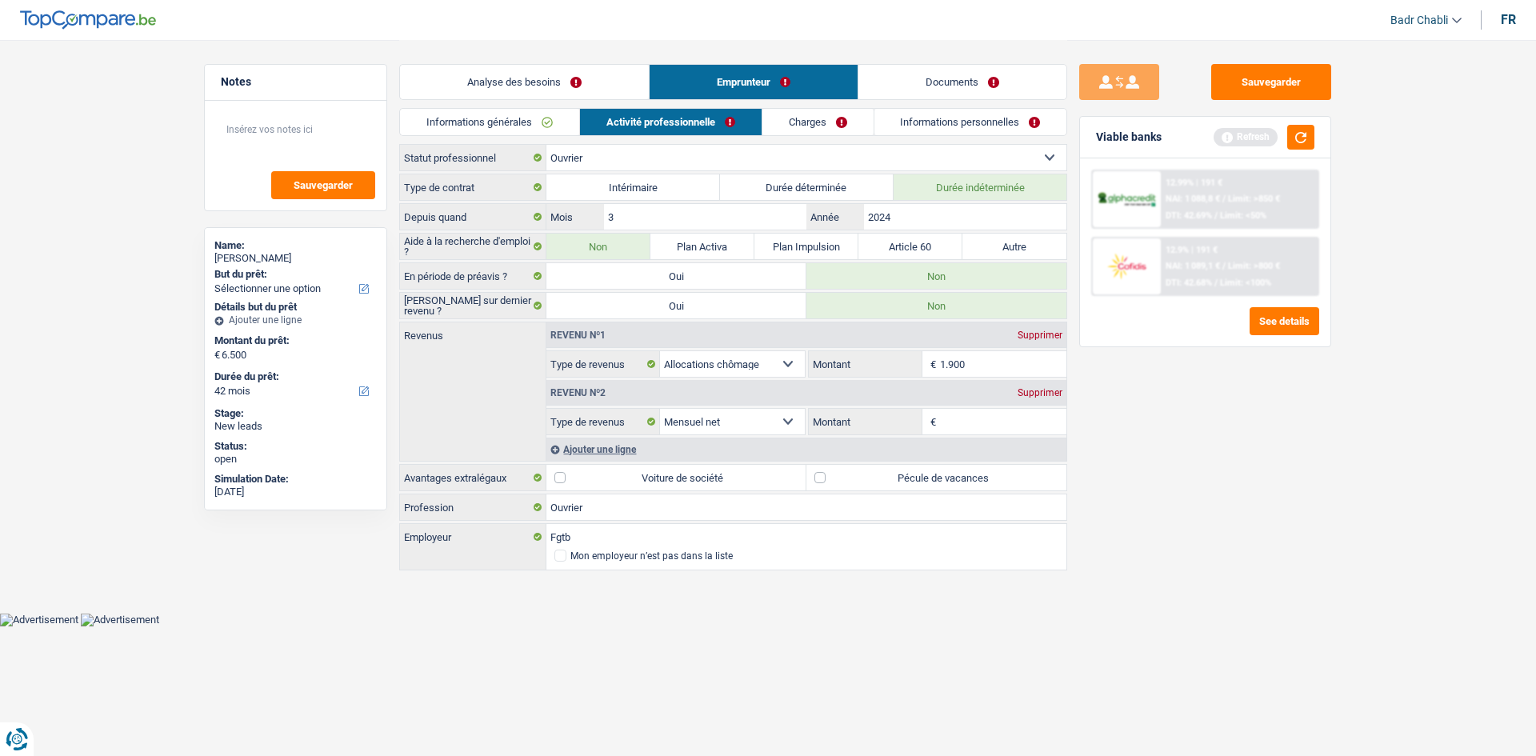
click at [778, 192] on input "Durée déterminée" at bounding box center [807, 187] width 174 height 26
radio input "true"
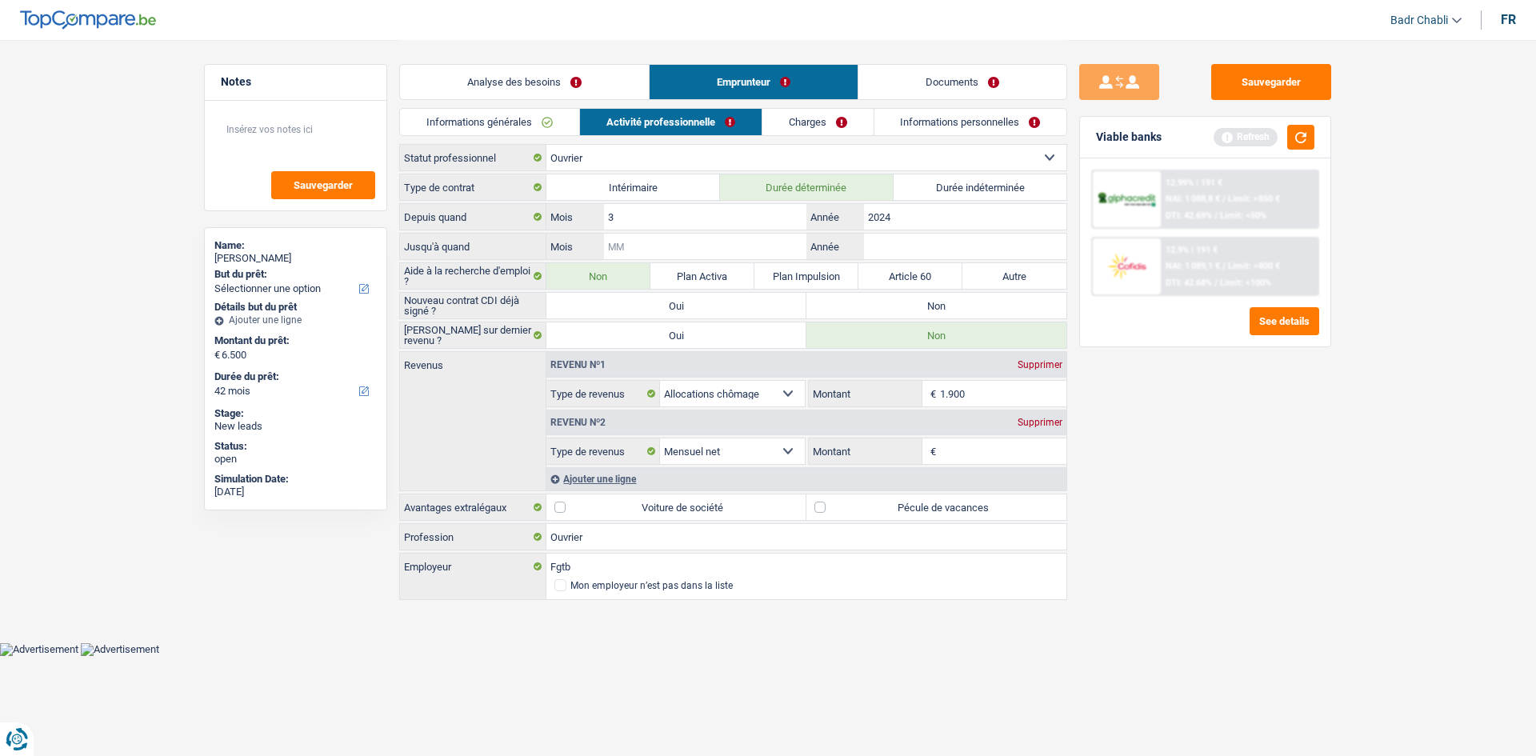
click at [654, 240] on input "Mois" at bounding box center [705, 247] width 202 height 26
type input "06"
type input "2026"
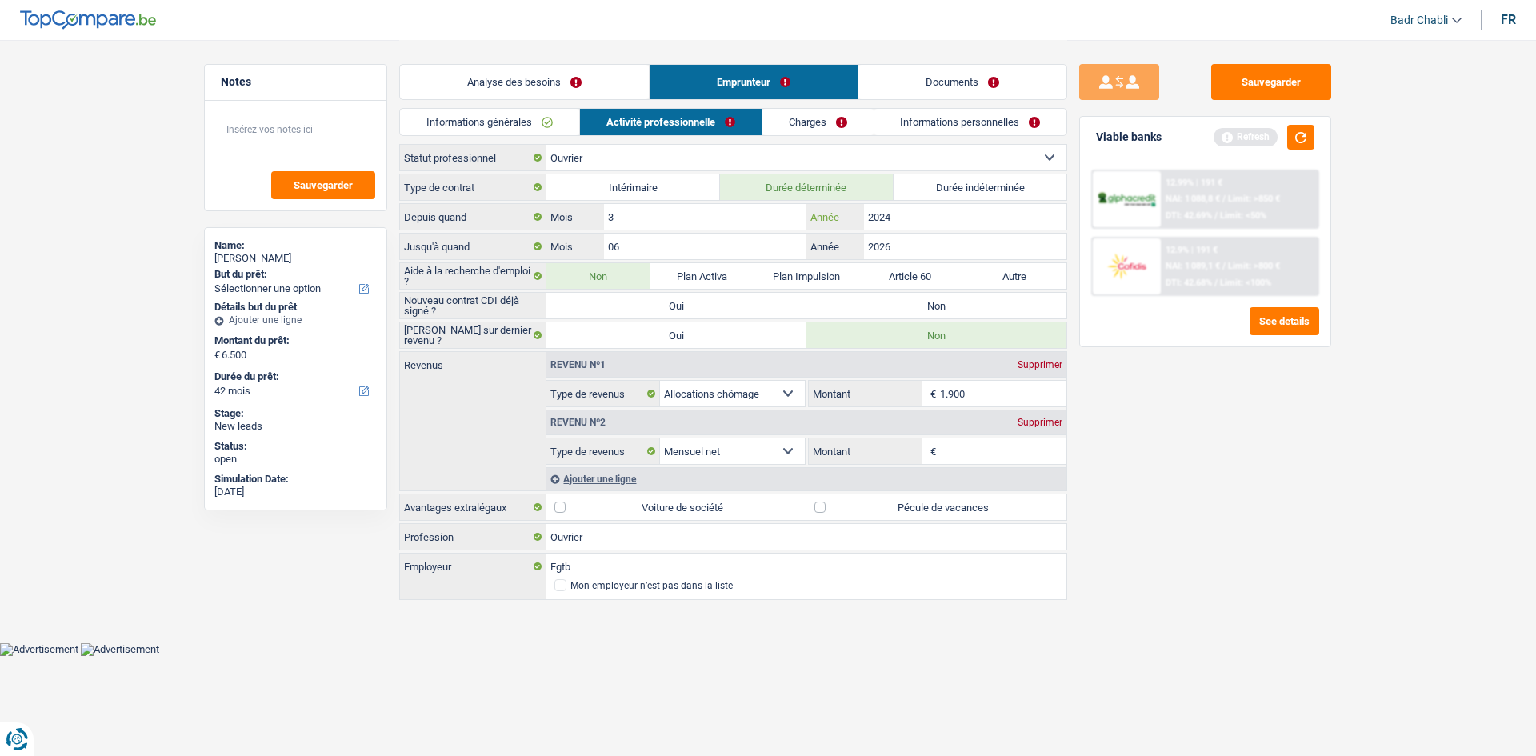
click at [934, 210] on input "2024" at bounding box center [965, 217] width 202 height 26
type input "2025"
click at [711, 226] on input "3" at bounding box center [705, 217] width 202 height 26
click at [753, 219] on input "3" at bounding box center [705, 217] width 202 height 26
type input "06"
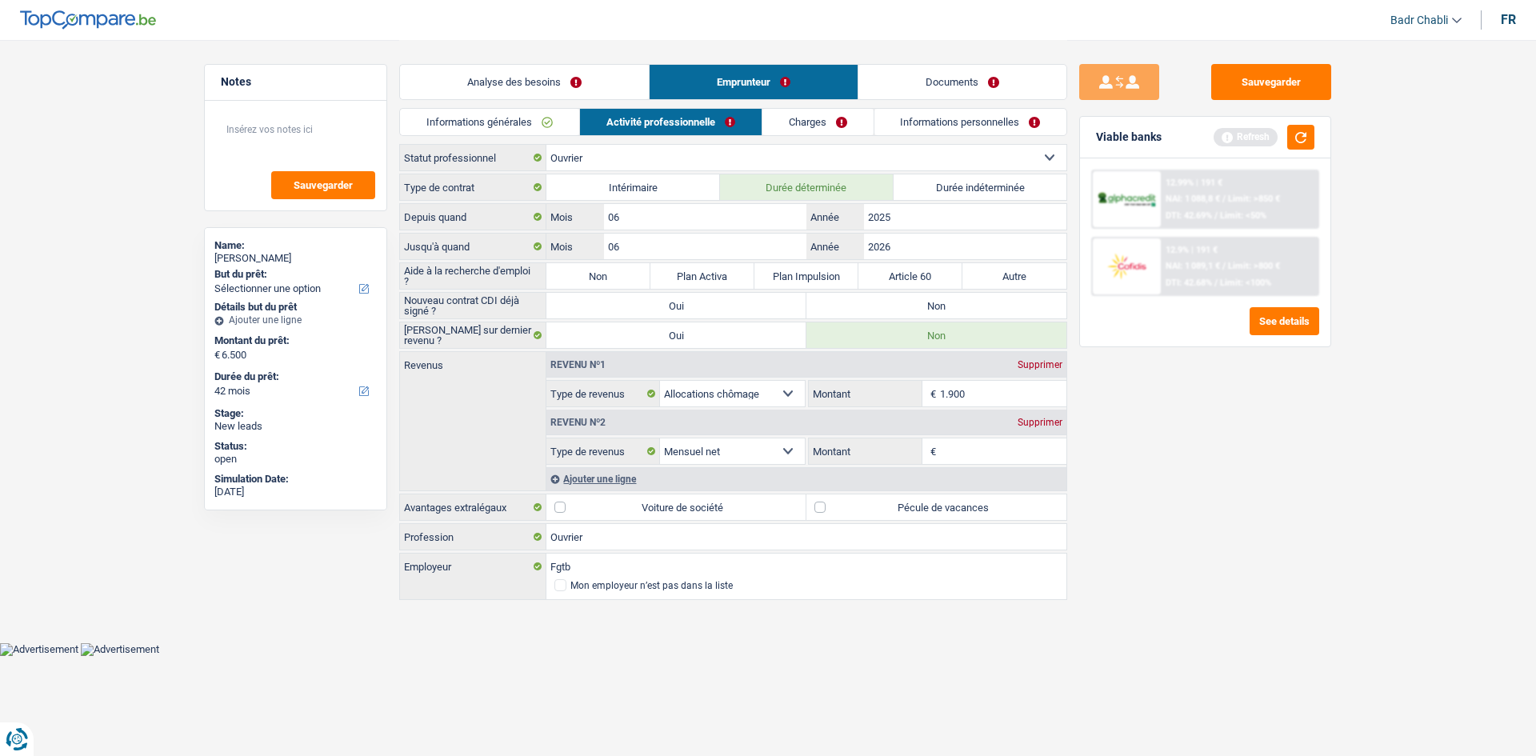
click at [906, 302] on label "Non" at bounding box center [936, 306] width 260 height 26
click at [906, 302] on input "Non" at bounding box center [936, 306] width 260 height 26
radio input "true"
click at [586, 278] on label "Non" at bounding box center [598, 276] width 104 height 26
click at [586, 278] on input "Non" at bounding box center [598, 276] width 104 height 26
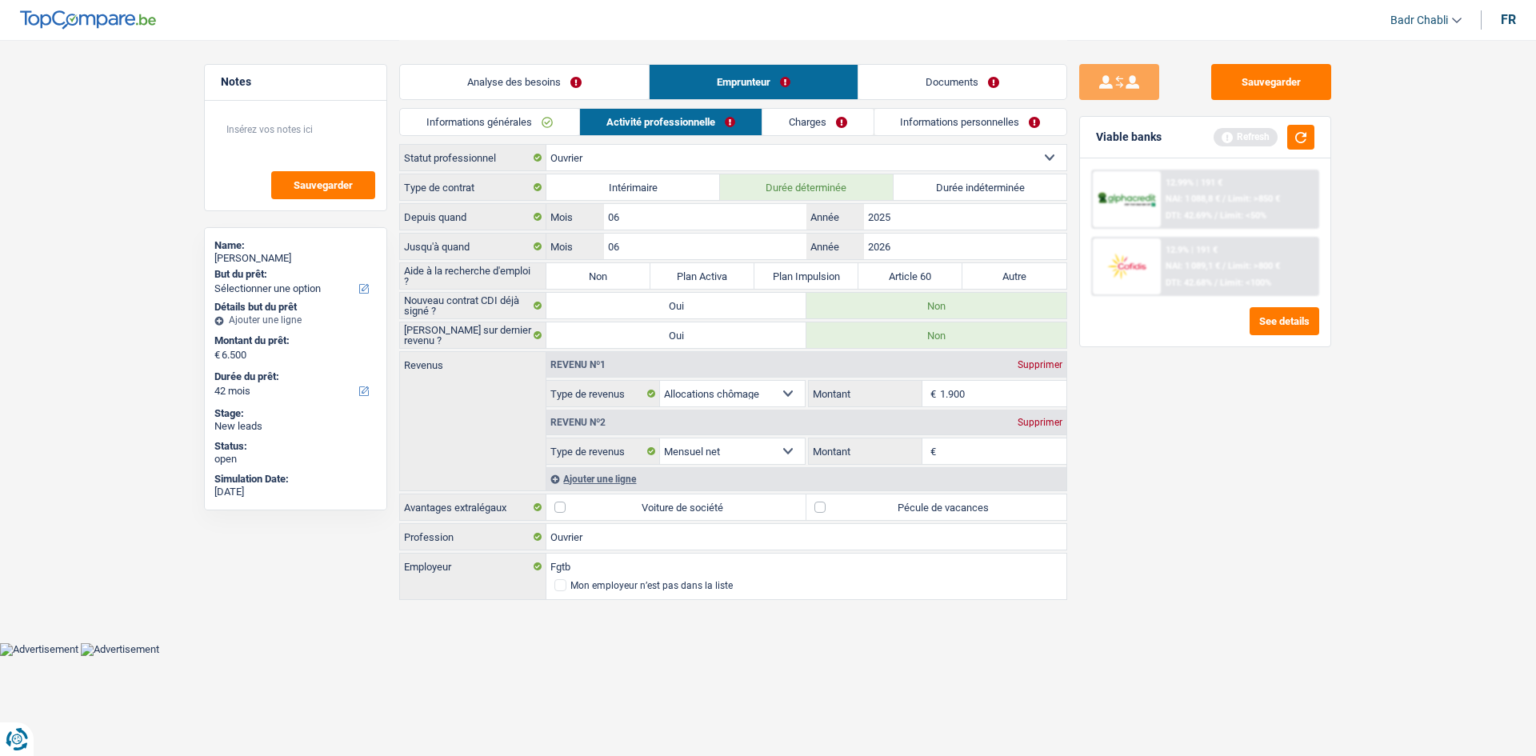
radio input "true"
click at [579, 560] on input "Fgtb" at bounding box center [806, 567] width 520 height 26
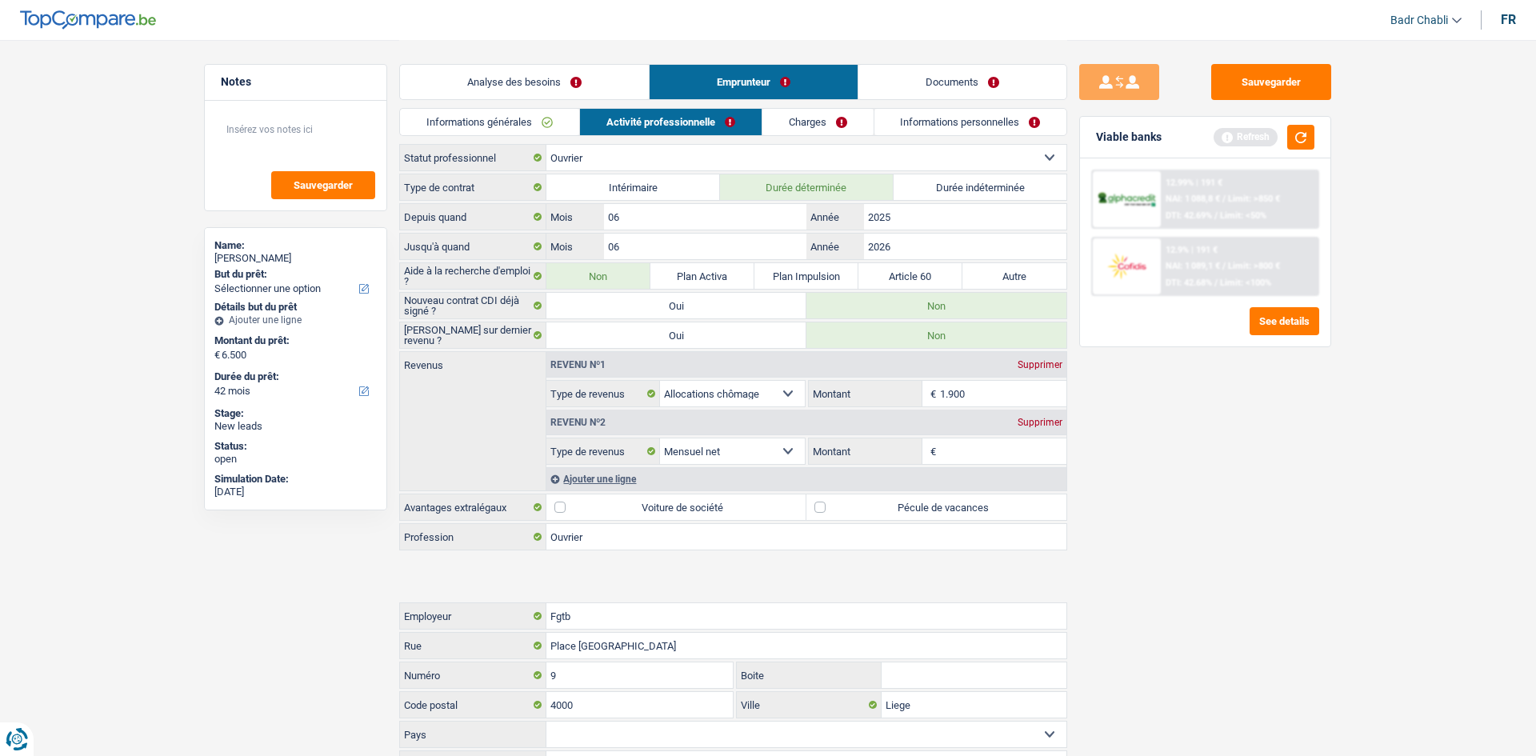
type input "Cr"
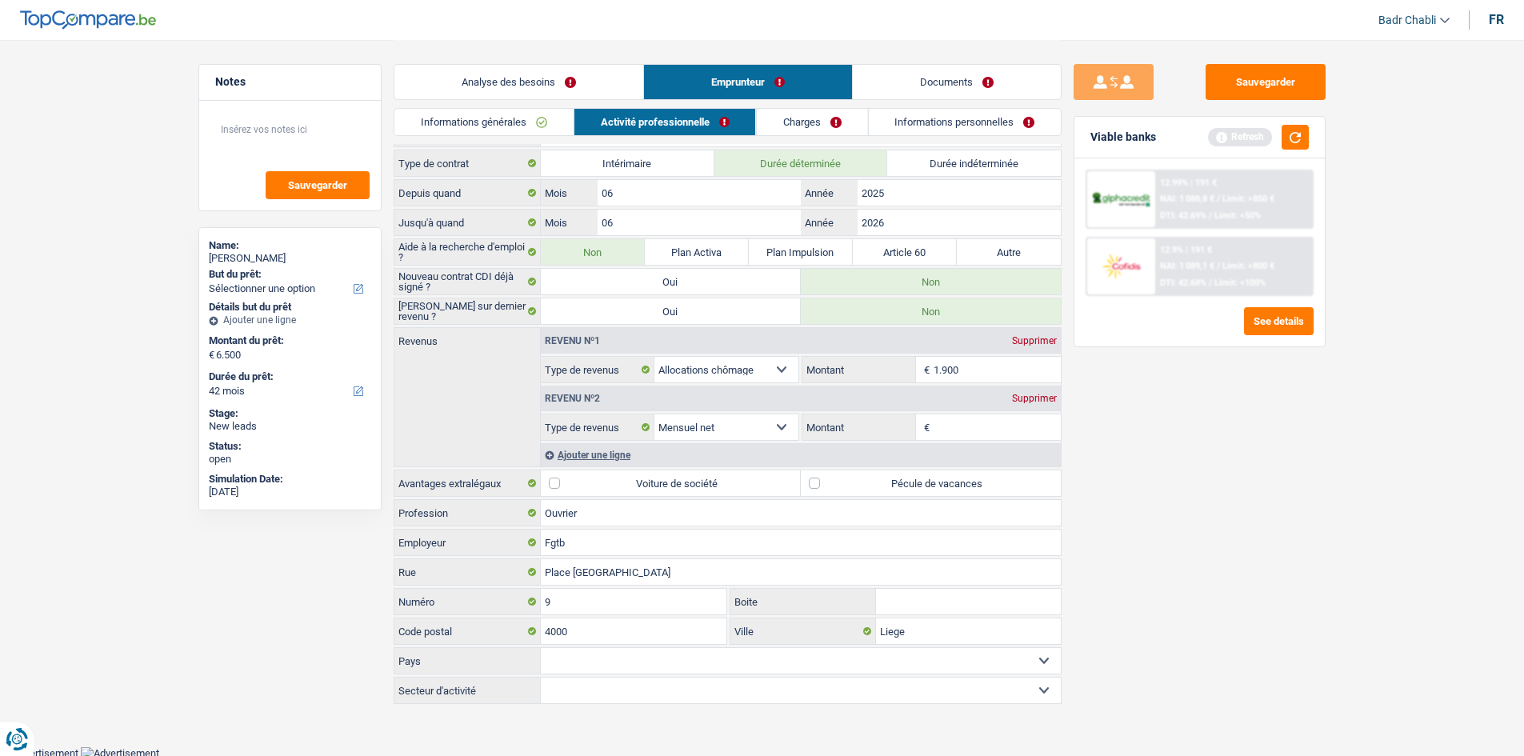
scroll to position [26, 0]
click at [582, 547] on input "Fgtb" at bounding box center [801, 540] width 520 height 26
type input "Croix Rouge"
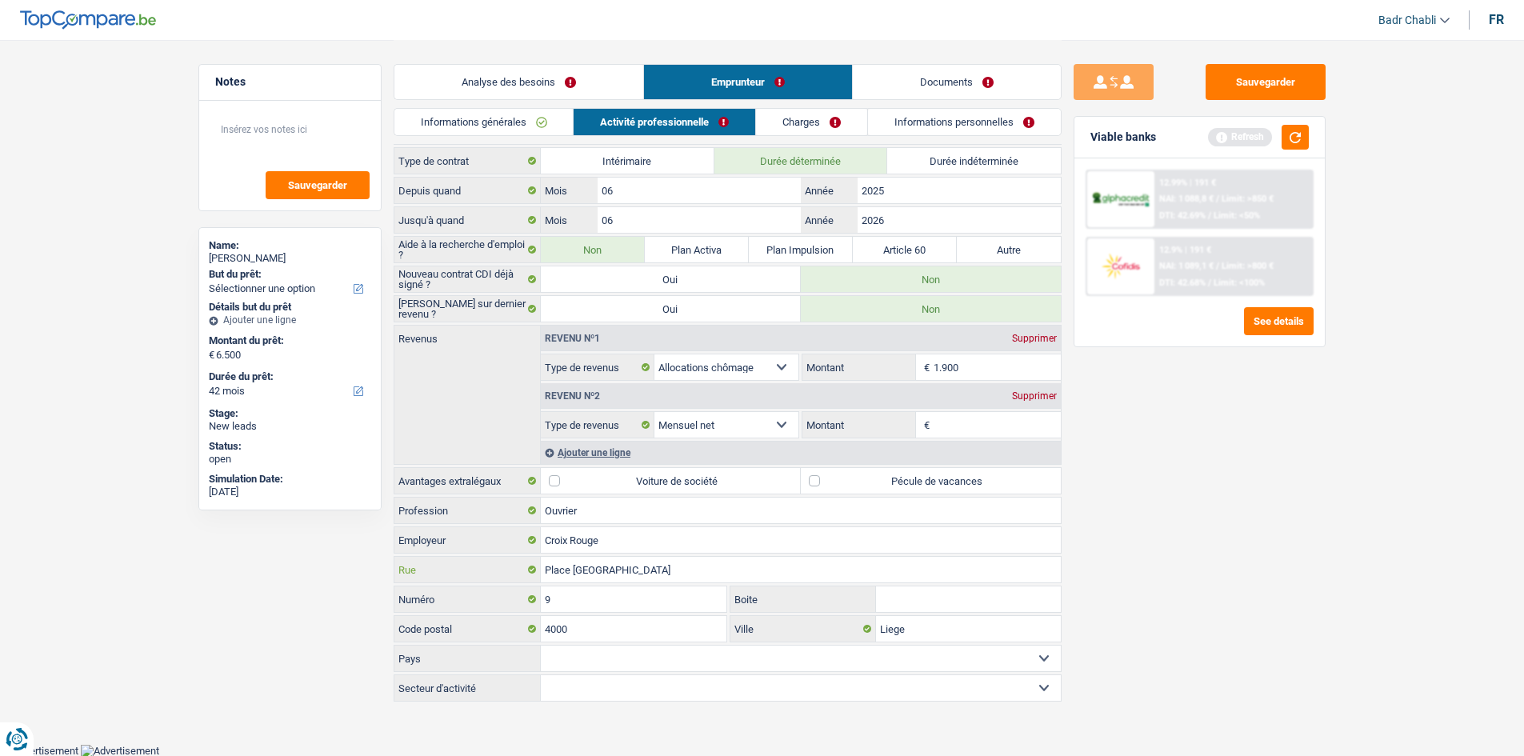
click at [598, 558] on input "Place [GEOGRAPHIC_DATA]" at bounding box center [801, 570] width 520 height 26
click at [572, 601] on input "9" at bounding box center [634, 599] width 186 height 26
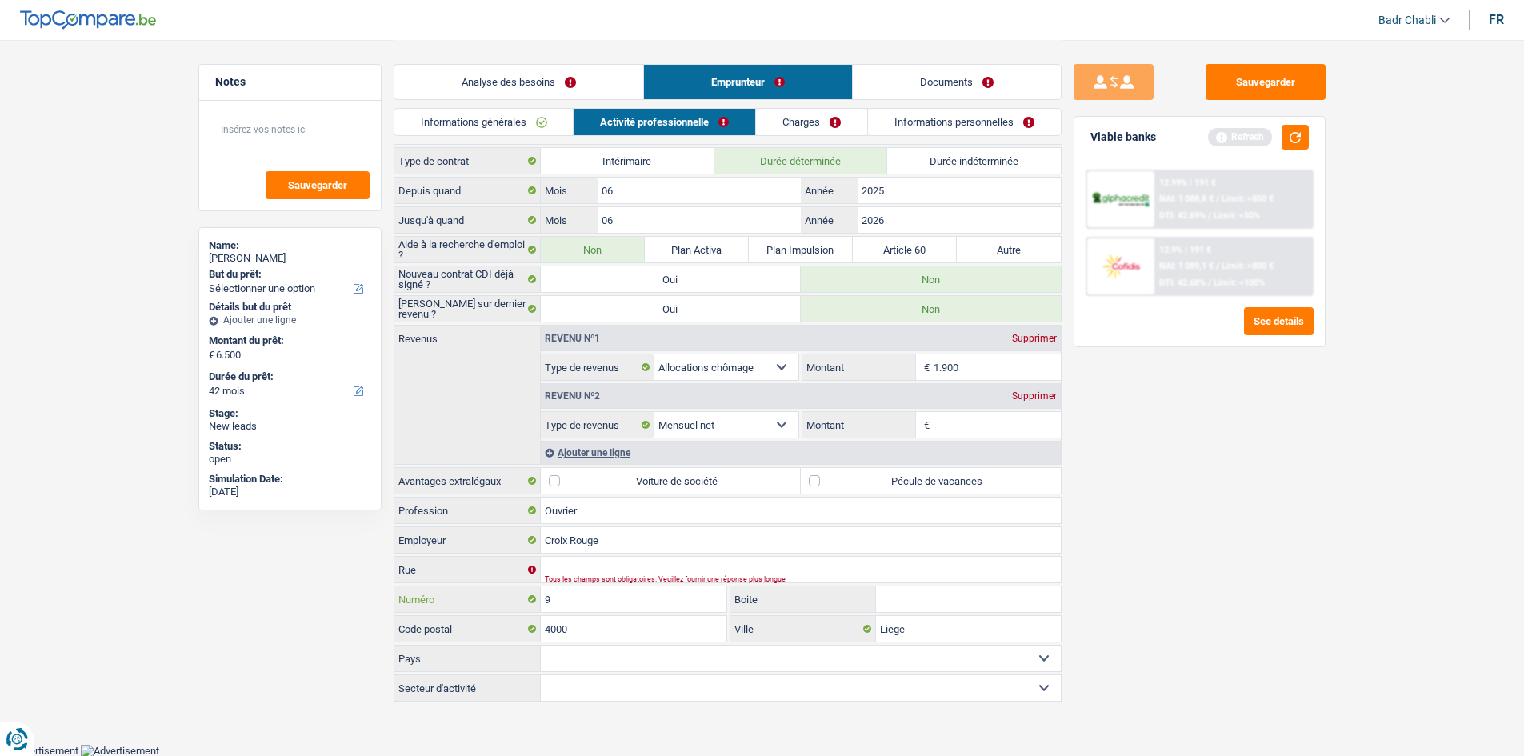
click at [572, 601] on input "9" at bounding box center [634, 599] width 186 height 26
click at [624, 635] on input "4000" at bounding box center [634, 629] width 186 height 26
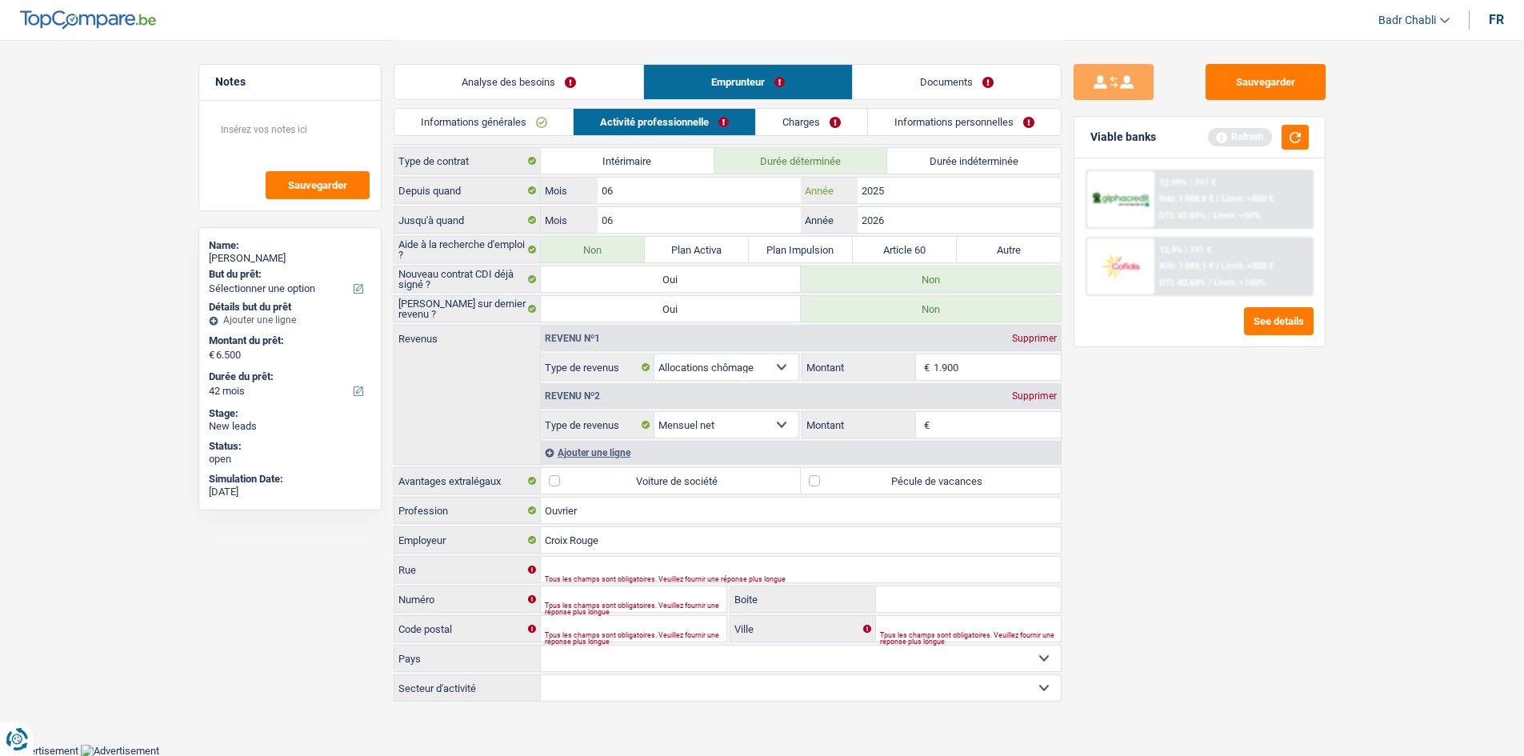
click at [935, 185] on input "2025" at bounding box center [959, 191] width 202 height 26
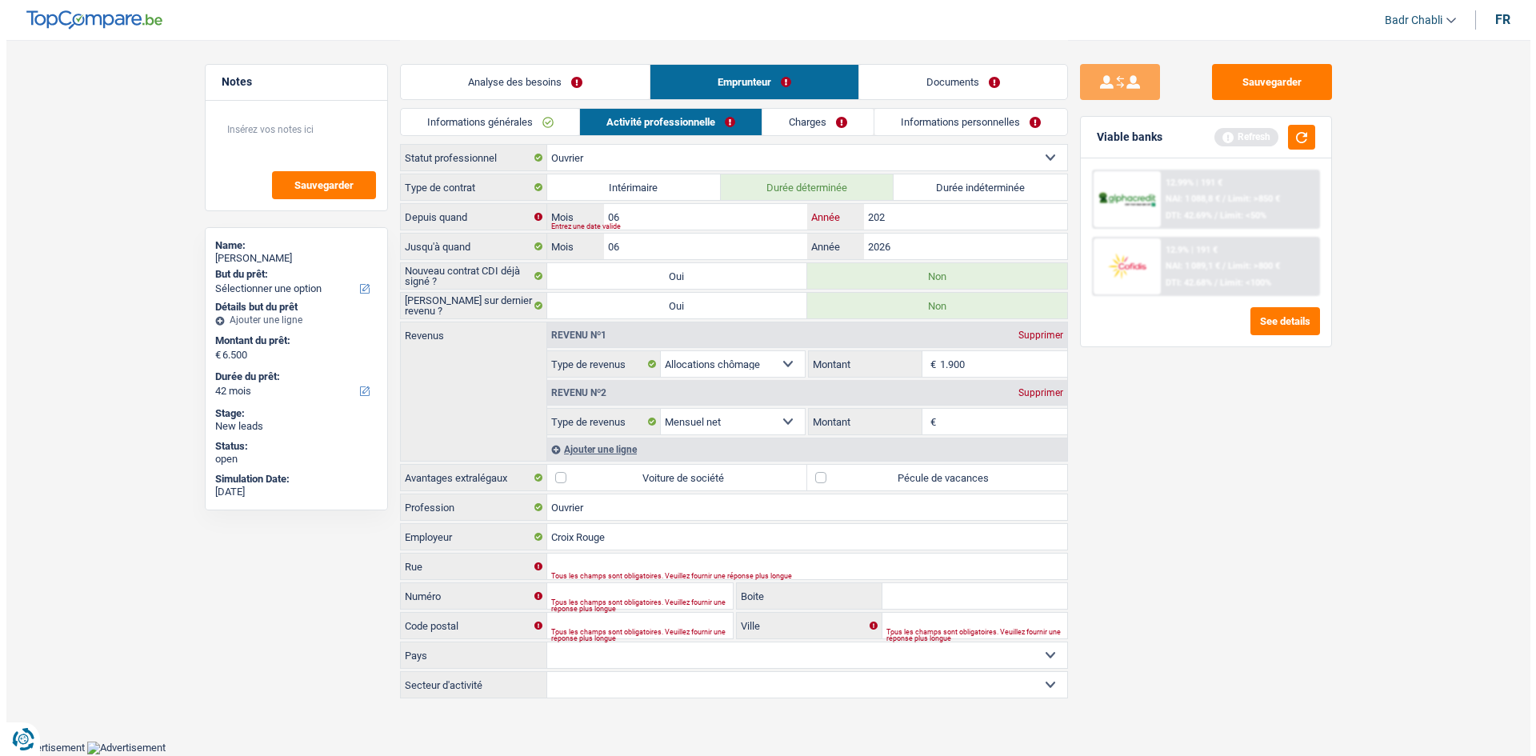
scroll to position [0, 0]
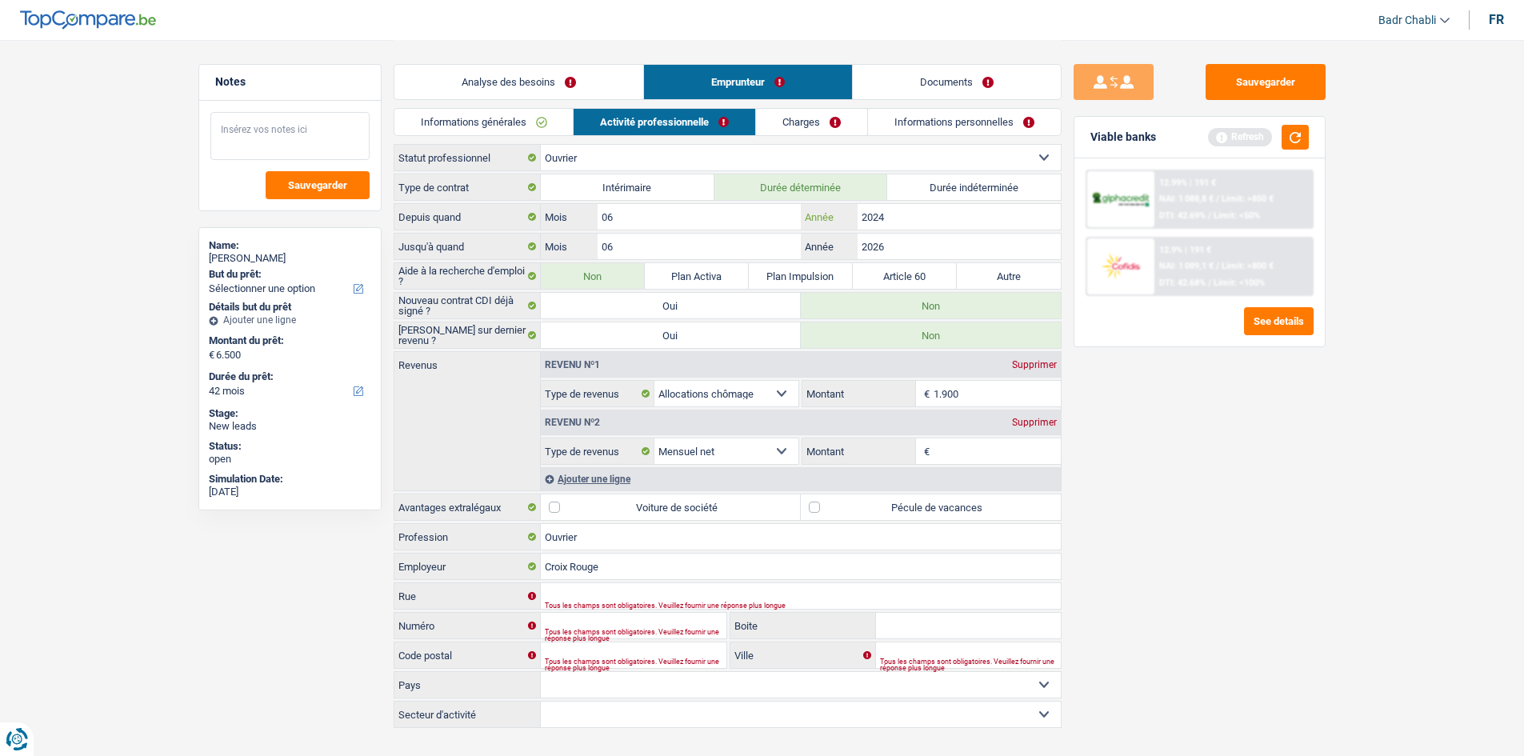
type input "2024"
click at [321, 127] on textarea at bounding box center [289, 136] width 159 height 48
click at [830, 505] on label "Pécule de vacances" at bounding box center [931, 507] width 260 height 26
click at [830, 505] on input "Pécule de vacances" at bounding box center [931, 507] width 260 height 26
checkbox input "true"
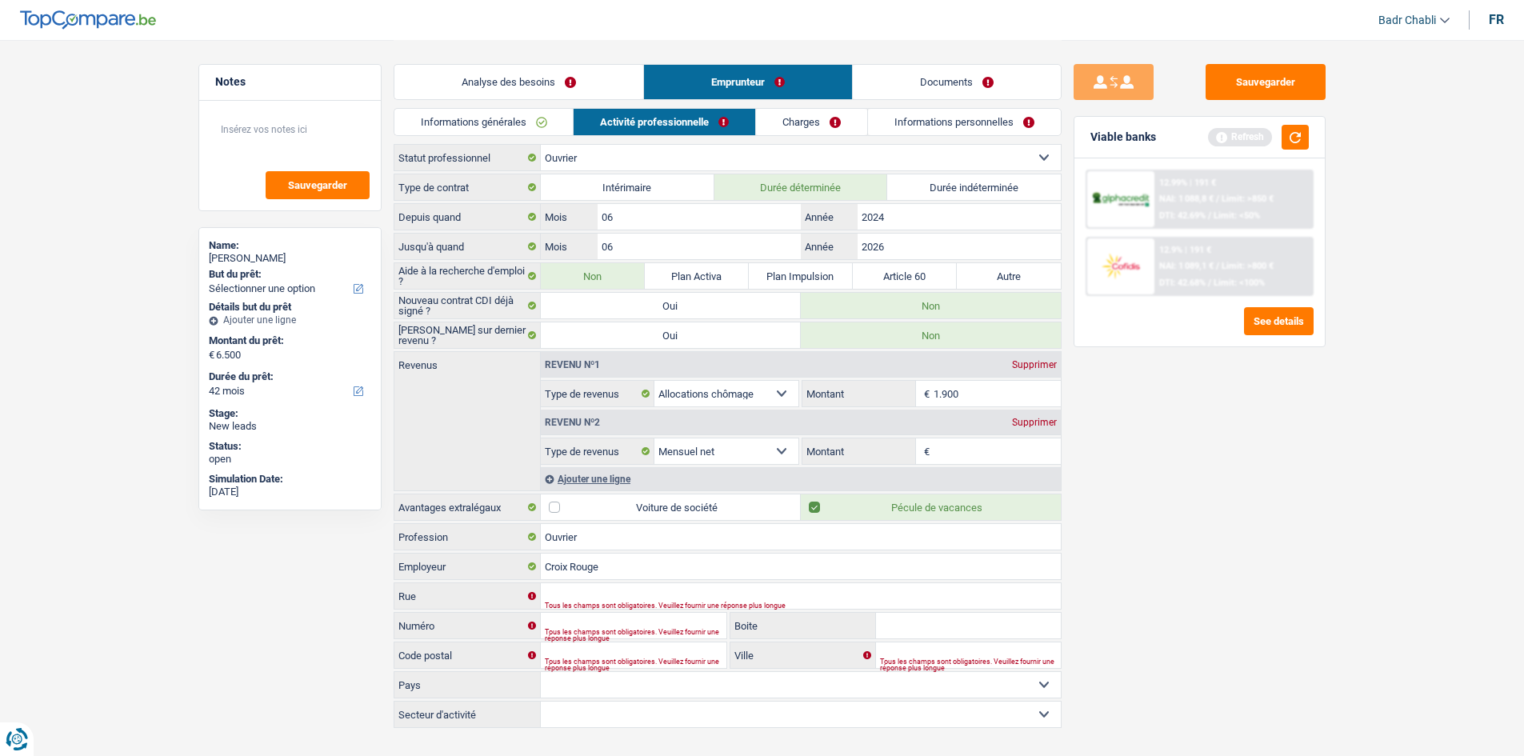
click at [983, 387] on input "1.900" at bounding box center [997, 394] width 127 height 26
click at [971, 388] on input "2.400" at bounding box center [997, 394] width 127 height 26
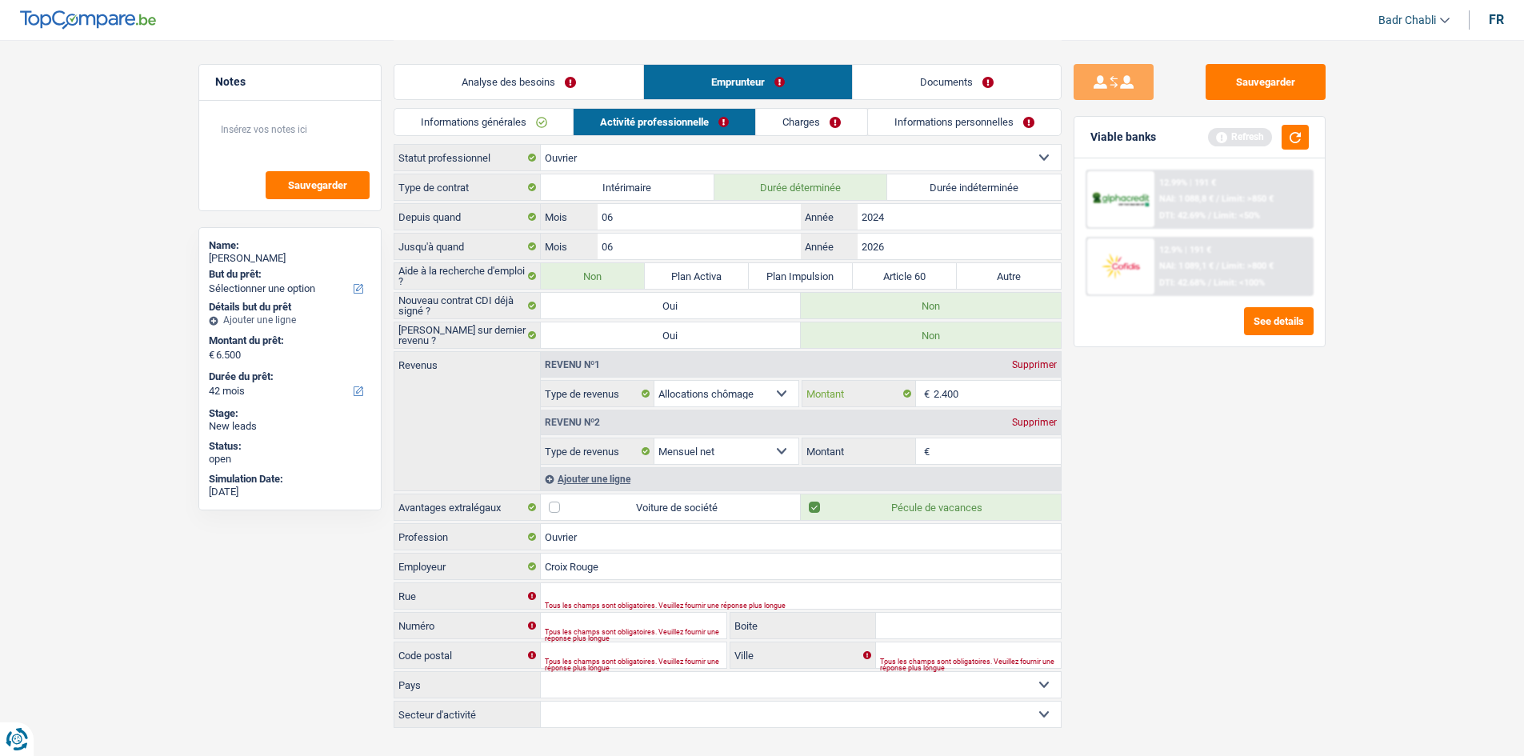
type input "2.400"
click at [987, 462] on input "Montant" at bounding box center [997, 451] width 127 height 26
paste input "2.400"
type input "2.400"
click at [1034, 374] on div "Revenu nº1 Supprimer" at bounding box center [801, 365] width 520 height 26
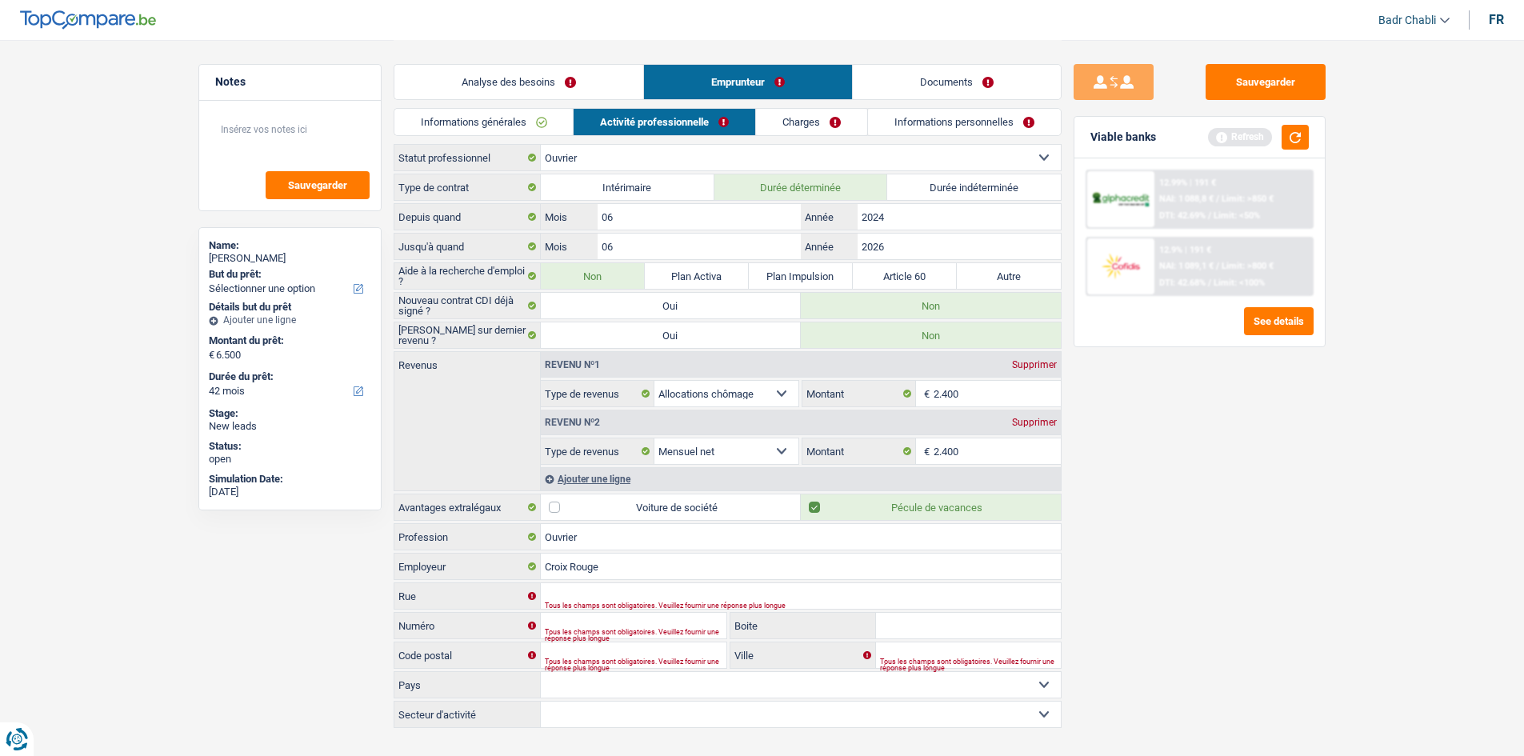
click at [1040, 362] on div "Supprimer" at bounding box center [1034, 365] width 53 height 10
select select "netSalary"
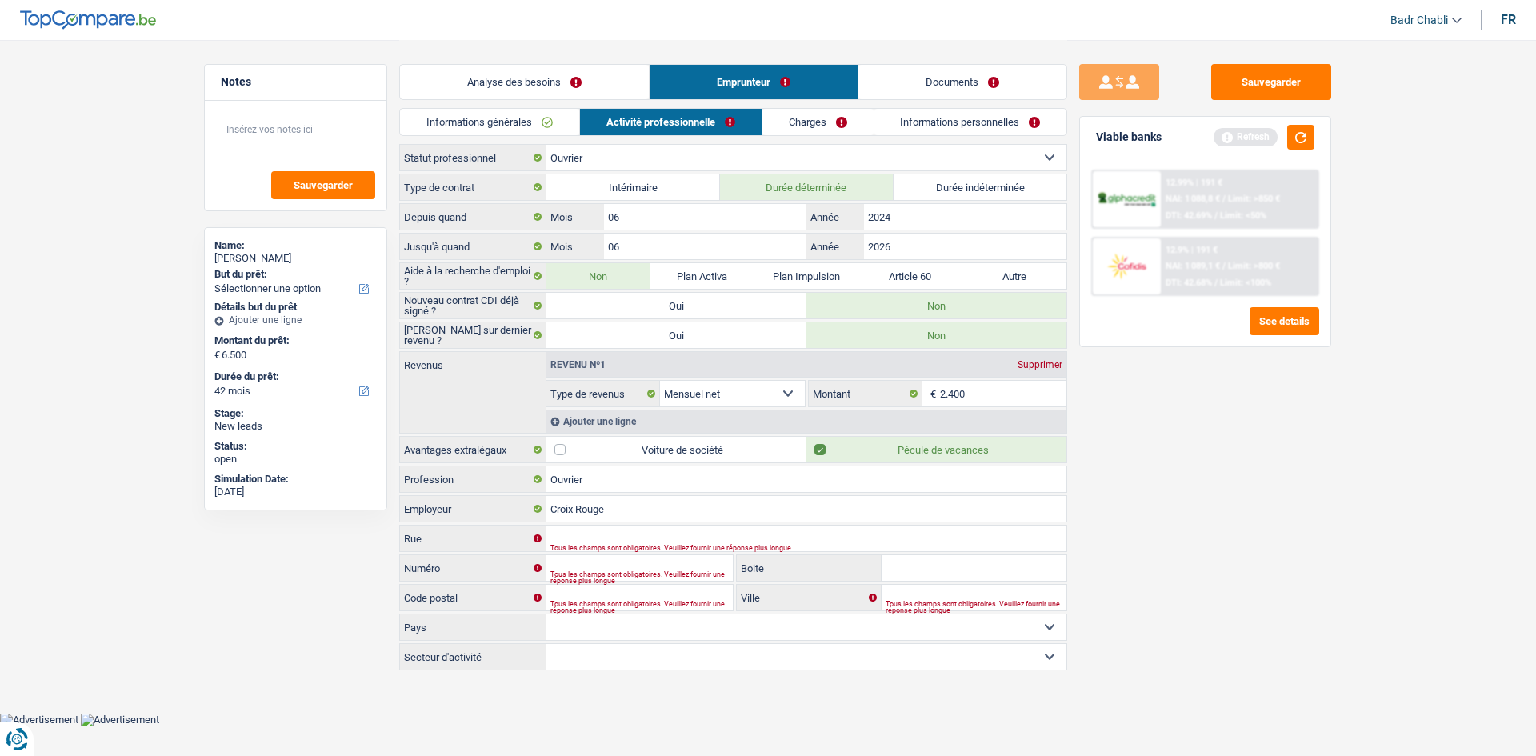
click at [489, 78] on link "Analyse des besoins" at bounding box center [524, 82] width 249 height 34
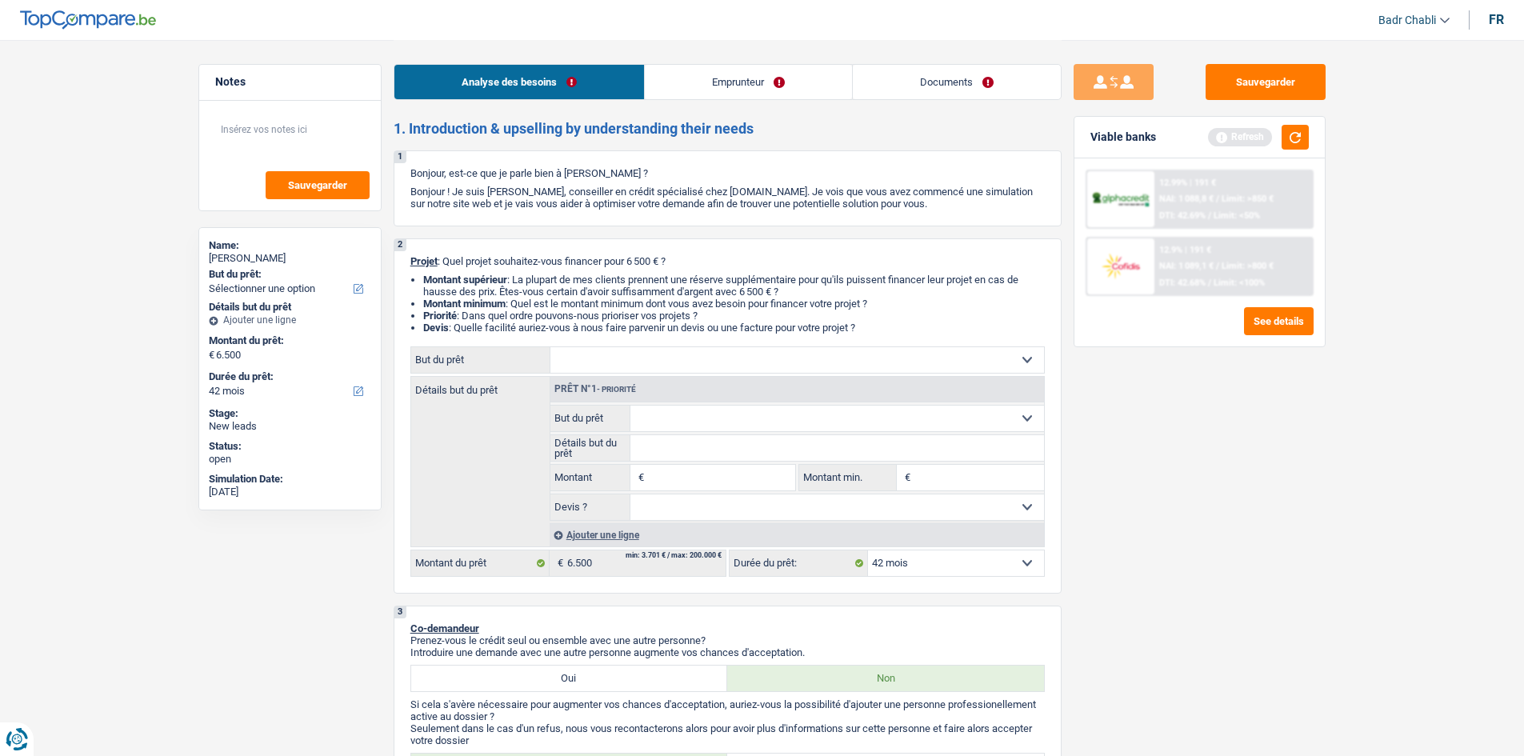
click at [733, 478] on input "Montant" at bounding box center [721, 478] width 146 height 26
type input "6.500"
click at [644, 356] on select "Confort maison: meubles, textile, peinture, électroménager, outillage non-profe…" at bounding box center [797, 360] width 494 height 26
select select "other"
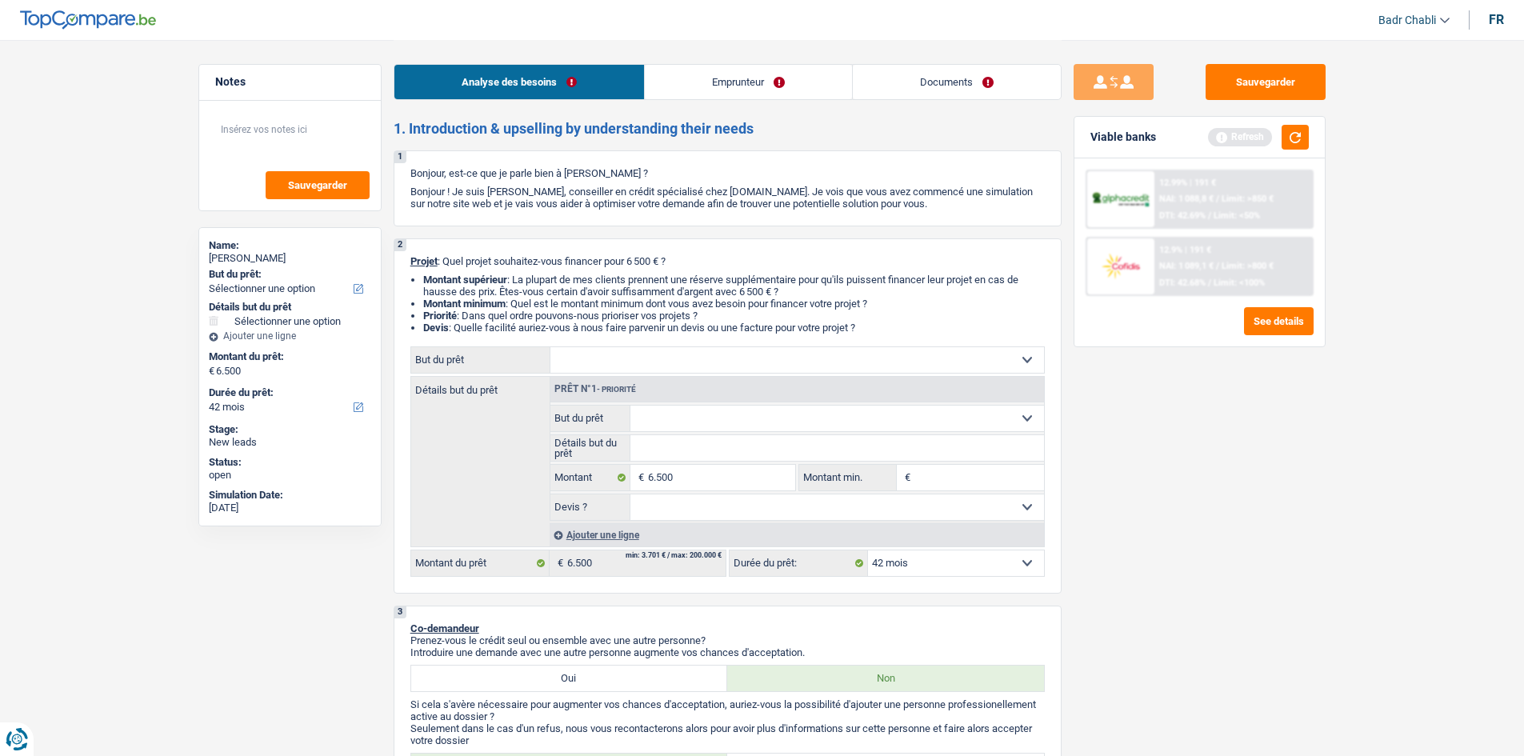
click at [550, 347] on select "Confort maison: meubles, textile, peinture, électroménager, outillage non-profe…" at bounding box center [797, 360] width 494 height 26
select select "other"
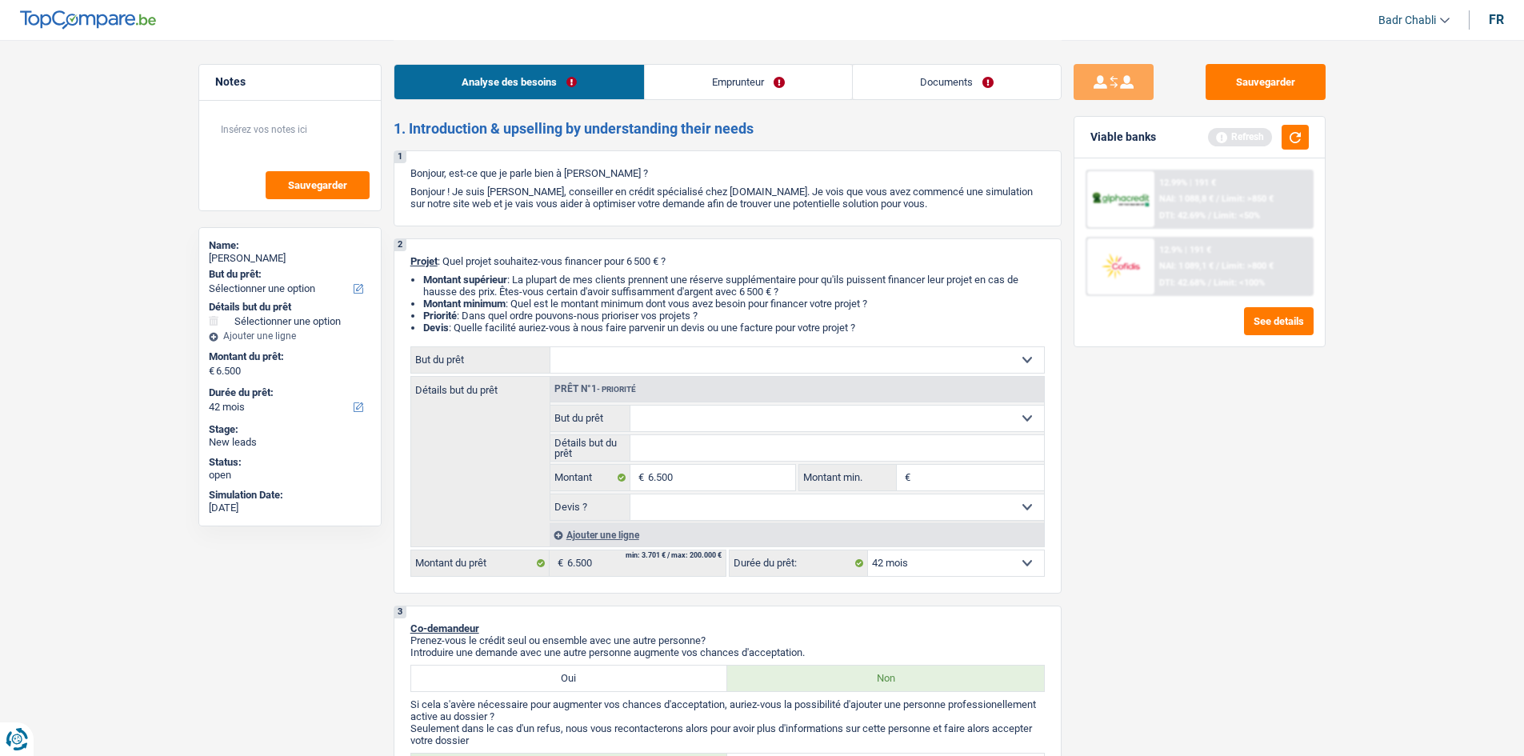
select select "other"
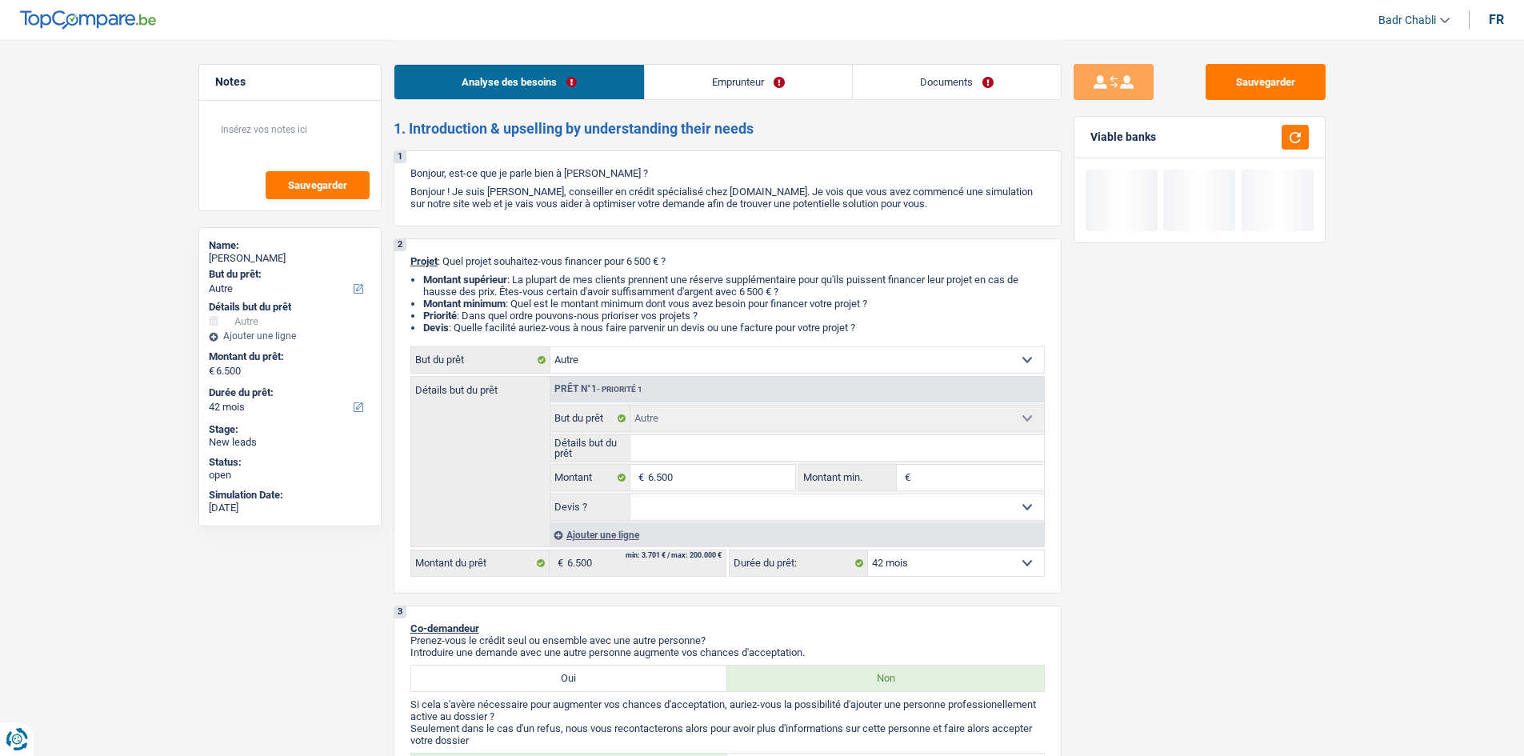
click at [678, 445] on input "Détails but du prêt" at bounding box center [837, 448] width 414 height 26
type input "V"
type input "Vo"
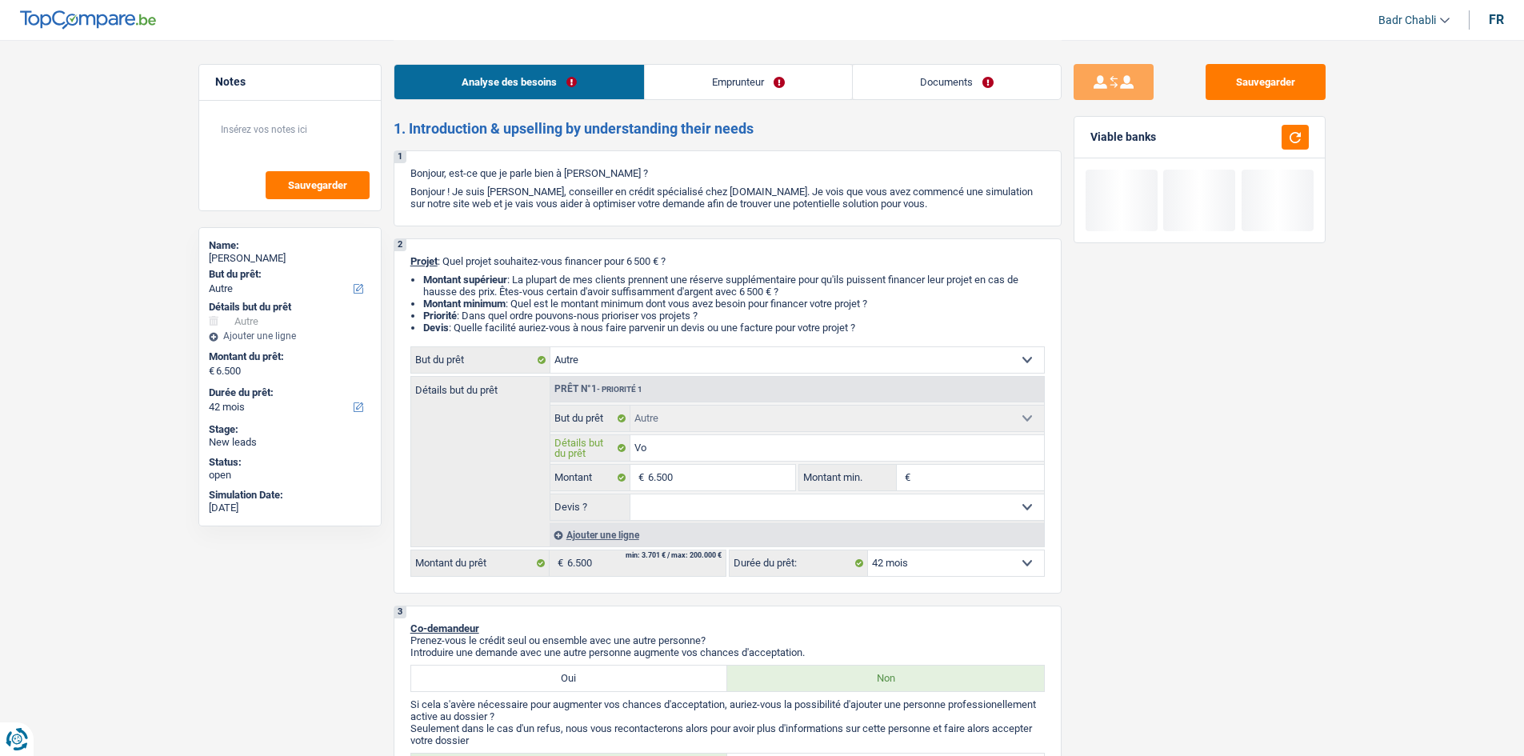
type input "Voi"
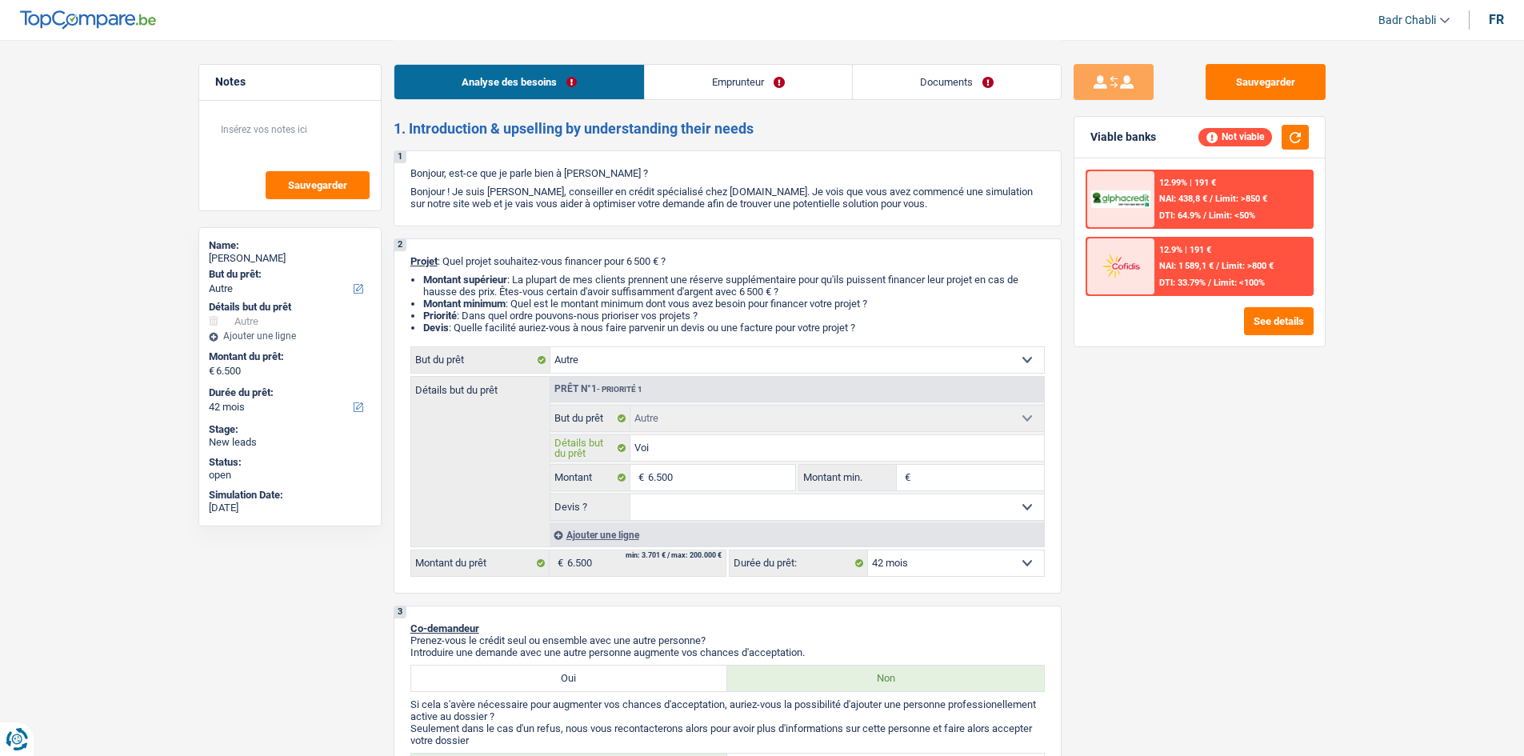
type input "Voit"
type input "Voitu"
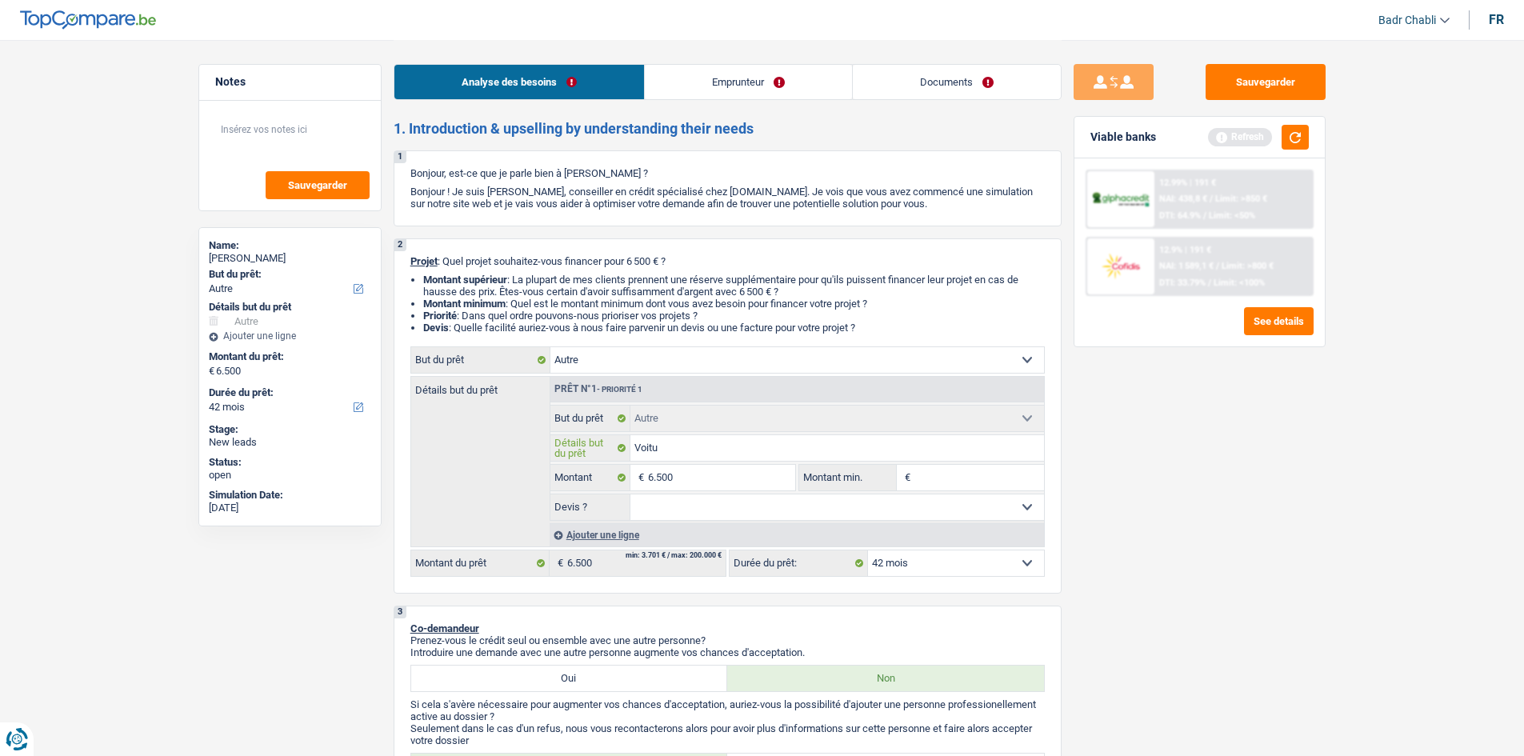
type input "Voitur"
type input "Voiture"
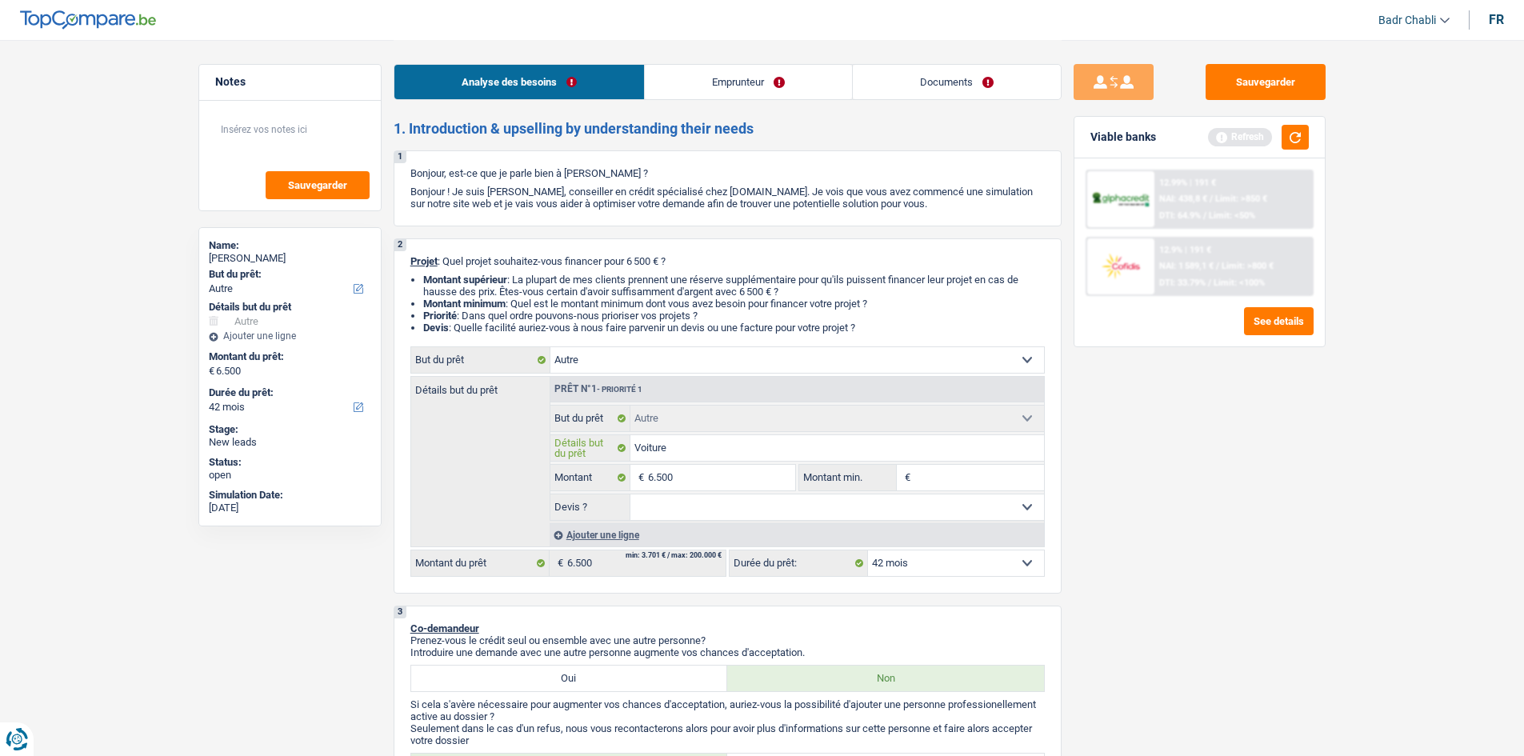
type input "Voiture"
click at [1300, 131] on button "button" at bounding box center [1295, 137] width 27 height 25
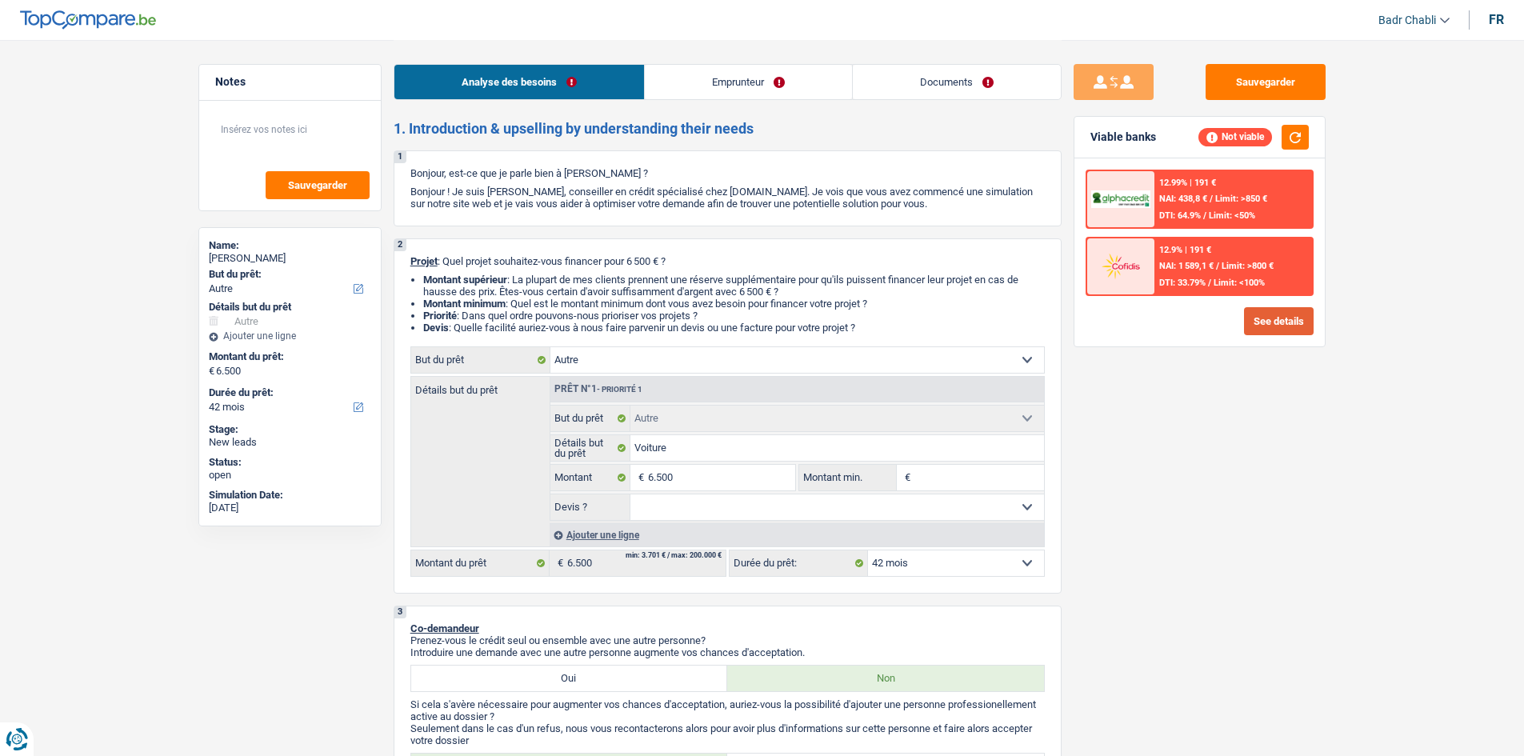
click at [1297, 319] on button "See details" at bounding box center [1279, 321] width 70 height 28
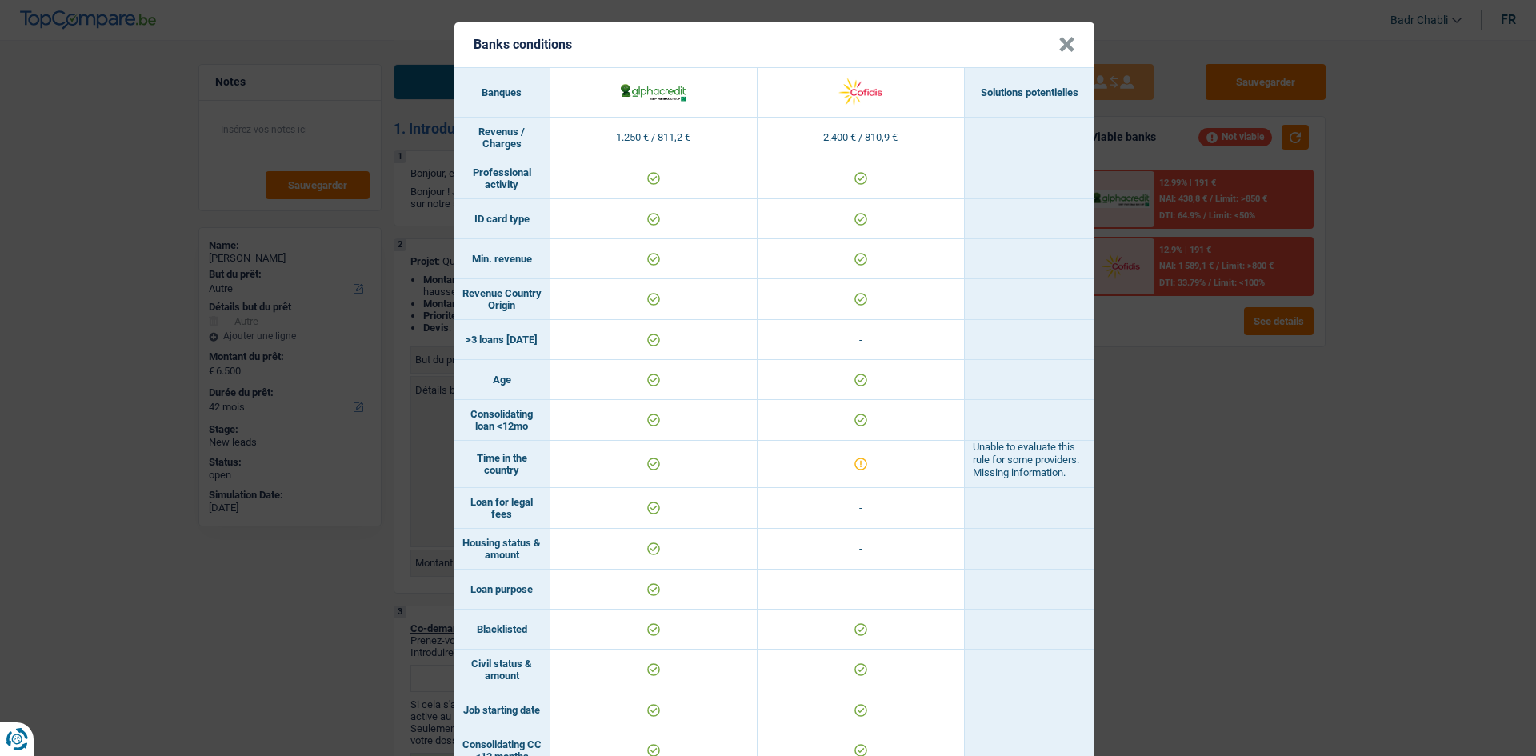
drag, startPoint x: 1051, startPoint y: 43, endPoint x: 1062, endPoint y: 44, distance: 11.2
click at [1058, 42] on button "×" at bounding box center [1066, 45] width 17 height 16
